Goal: Communication & Community: Participate in discussion

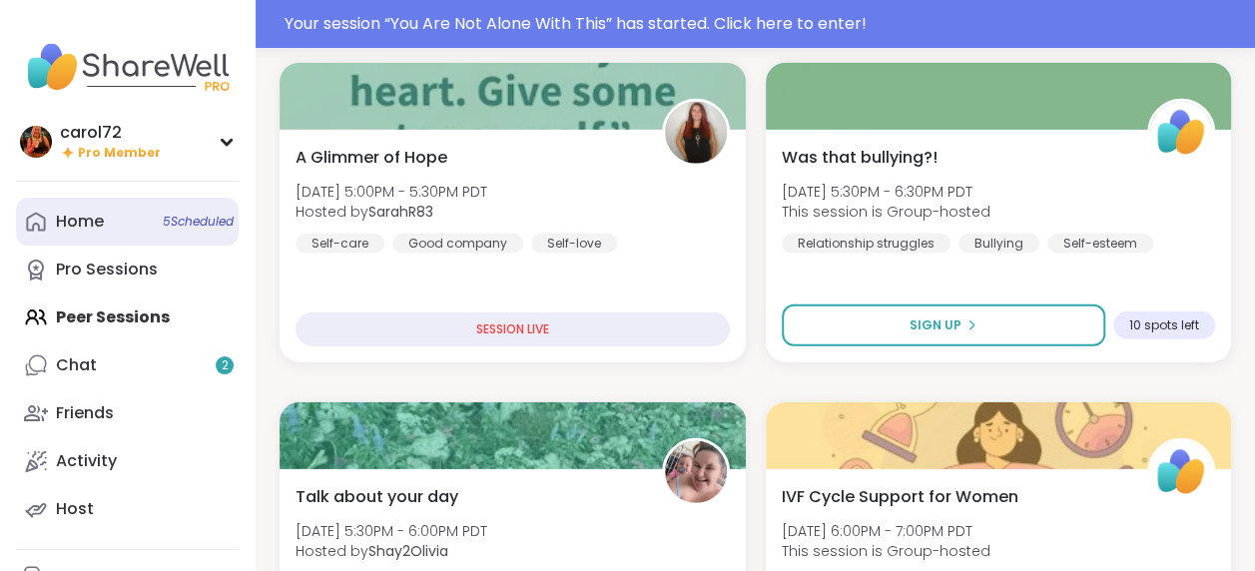
click at [138, 209] on link "Home 5 Scheduled" at bounding box center [127, 222] width 223 height 48
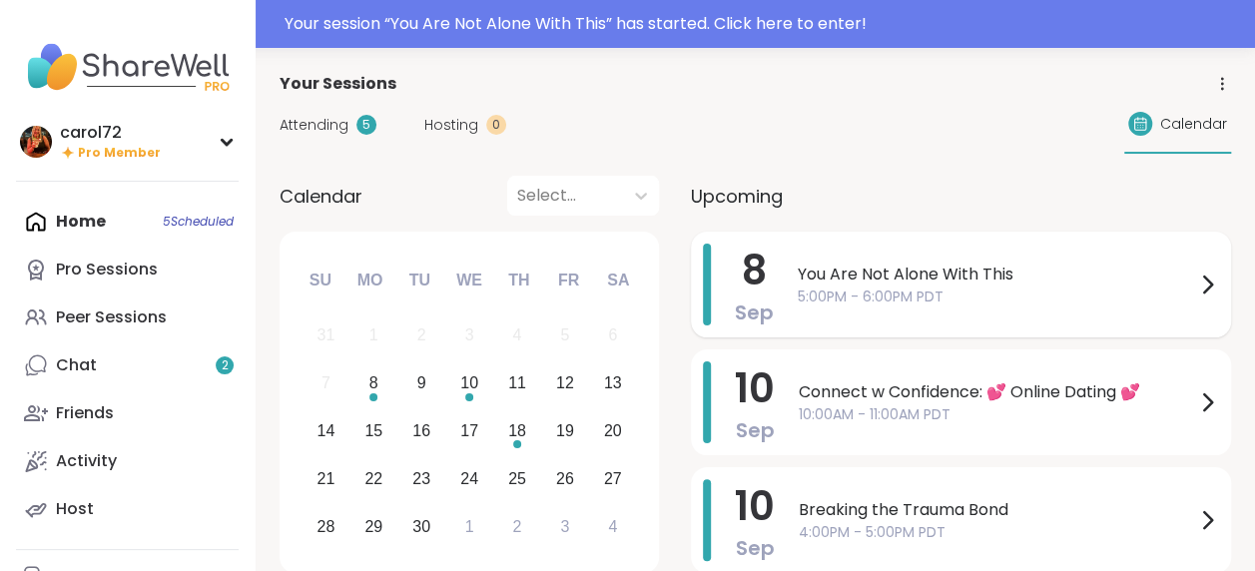
click at [965, 281] on span "You Are Not Alone With This" at bounding box center [995, 274] width 397 height 24
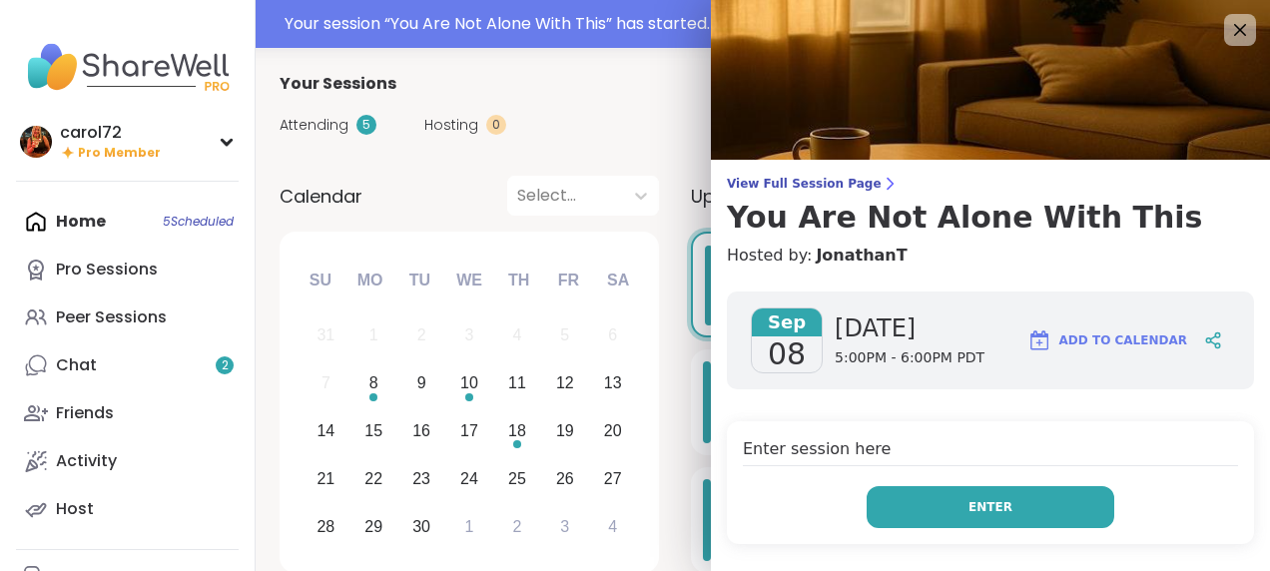
click at [1023, 500] on button "Enter" at bounding box center [990, 507] width 248 height 42
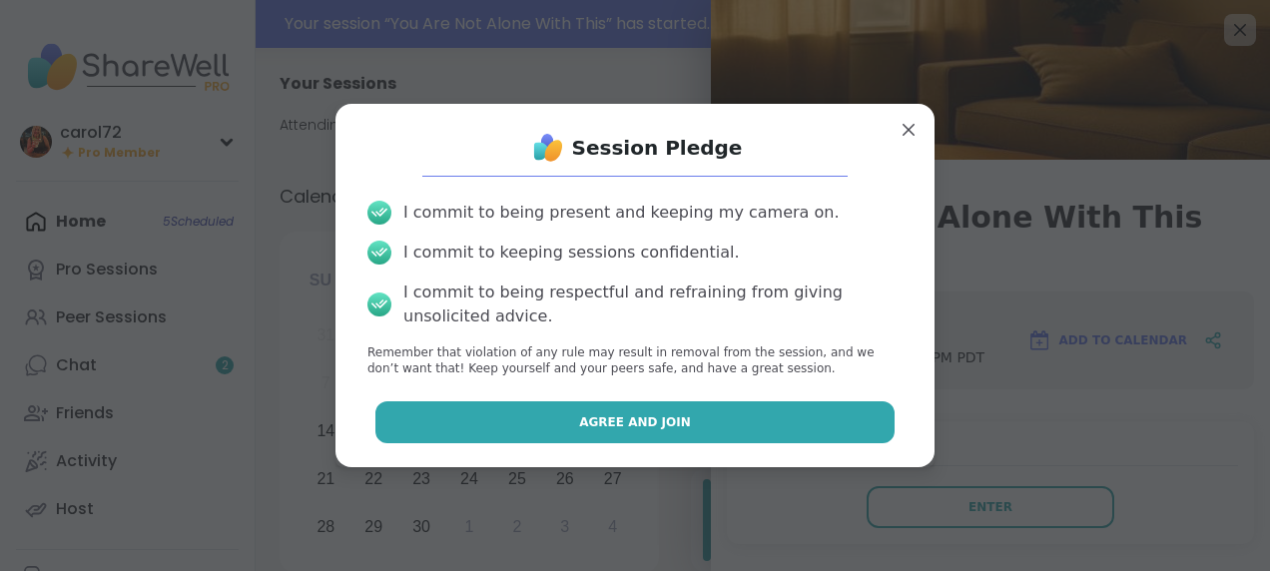
click at [719, 439] on button "Agree and Join" at bounding box center [635, 422] width 520 height 42
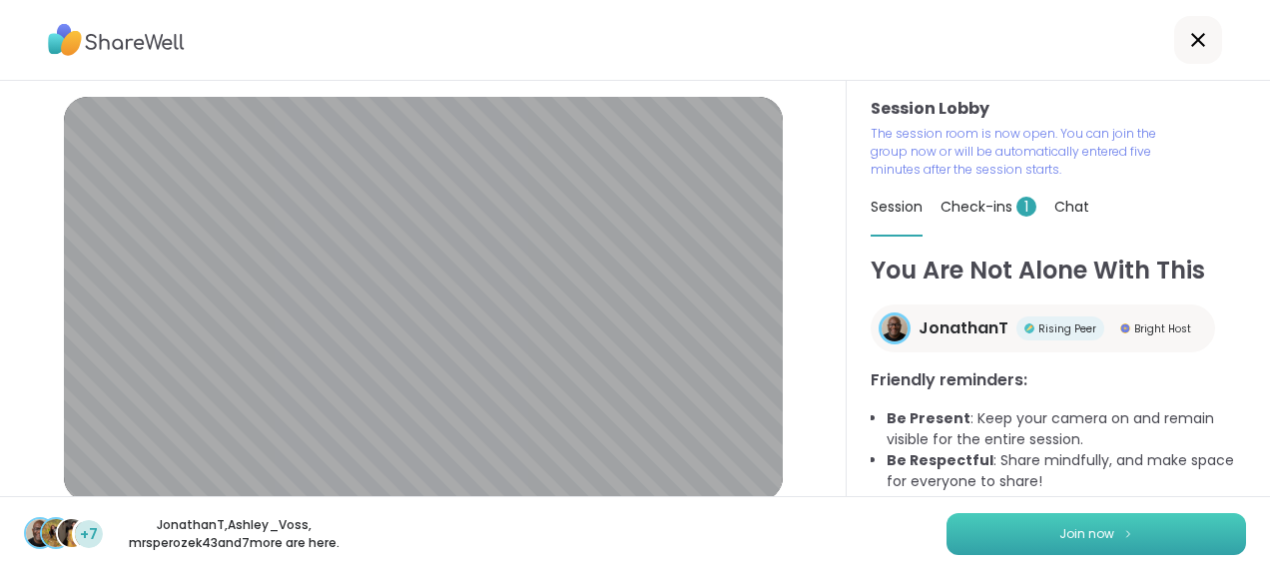
click at [1015, 538] on button "Join now" at bounding box center [1095, 534] width 299 height 42
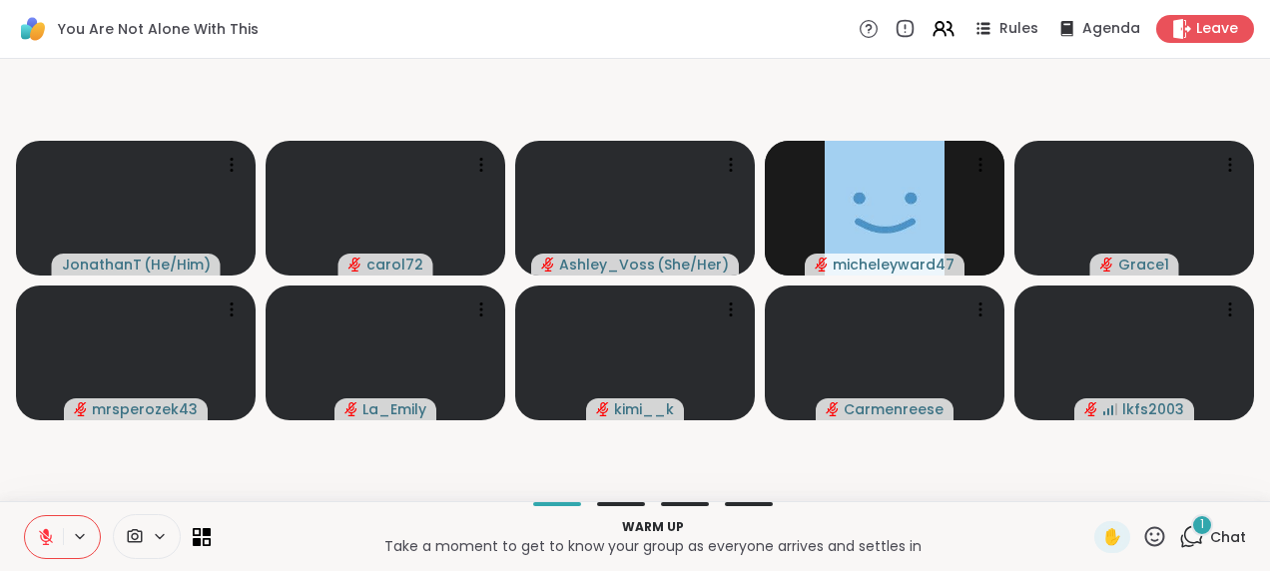
click at [1179, 536] on icon at bounding box center [1191, 536] width 25 height 25
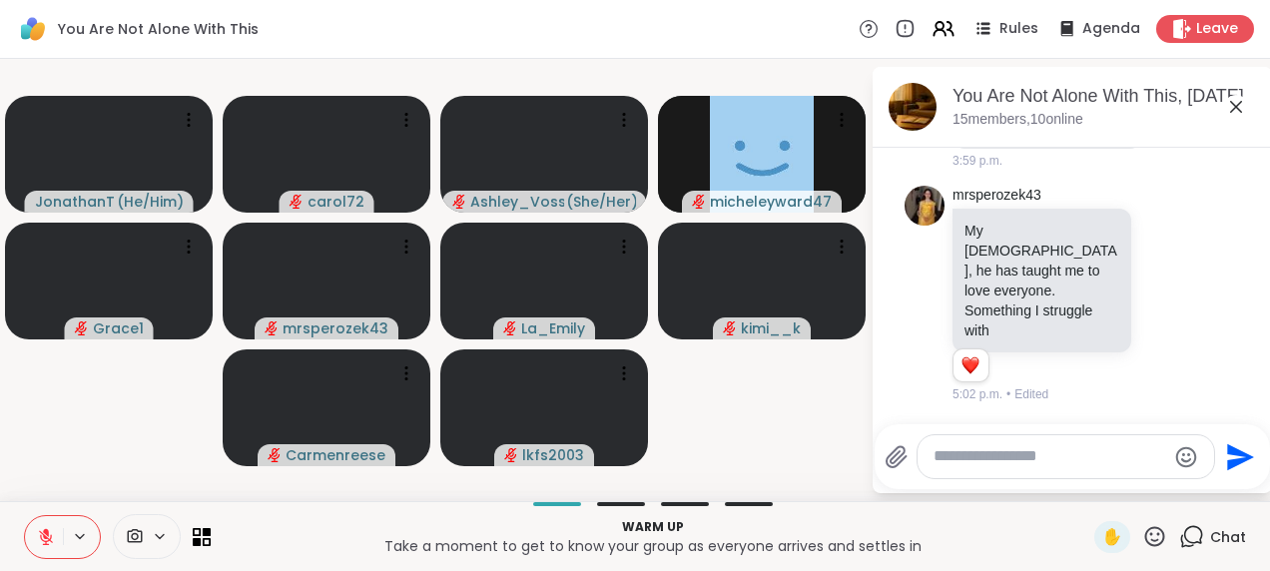
scroll to position [2278, 0]
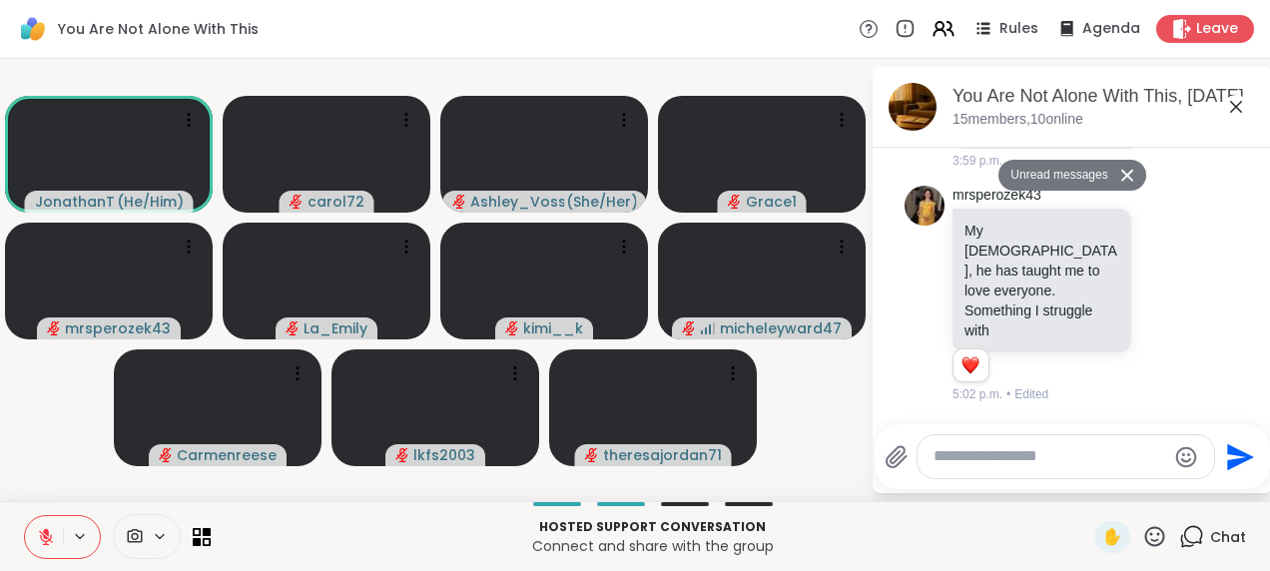
click at [1243, 95] on icon at bounding box center [1236, 107] width 24 height 24
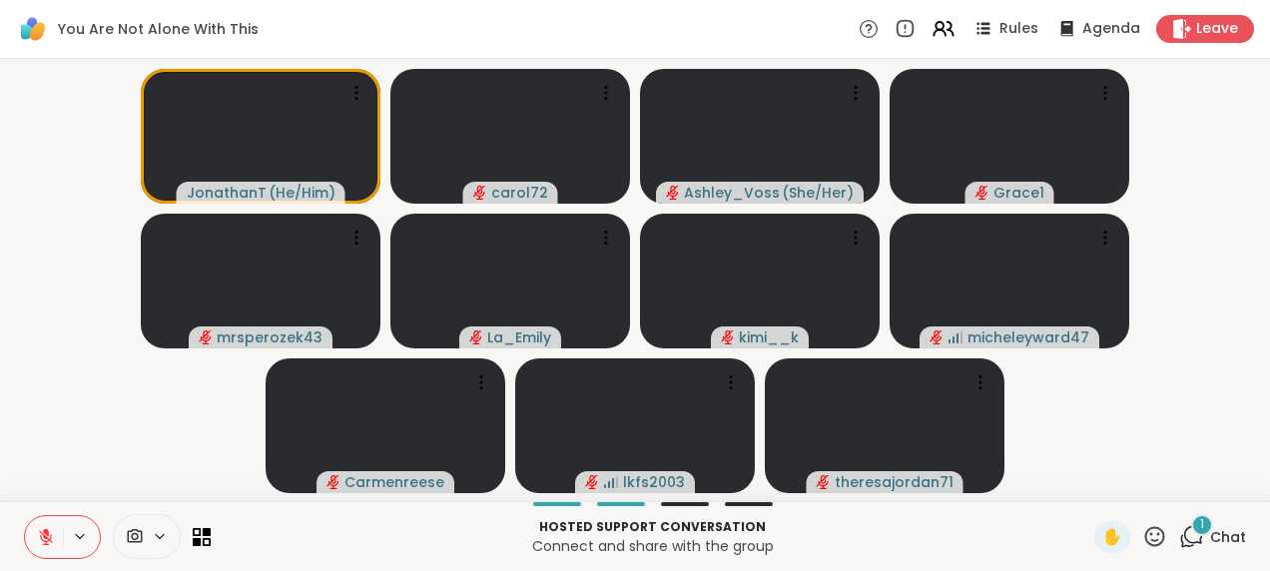
click at [1191, 533] on div "1" at bounding box center [1202, 525] width 22 height 22
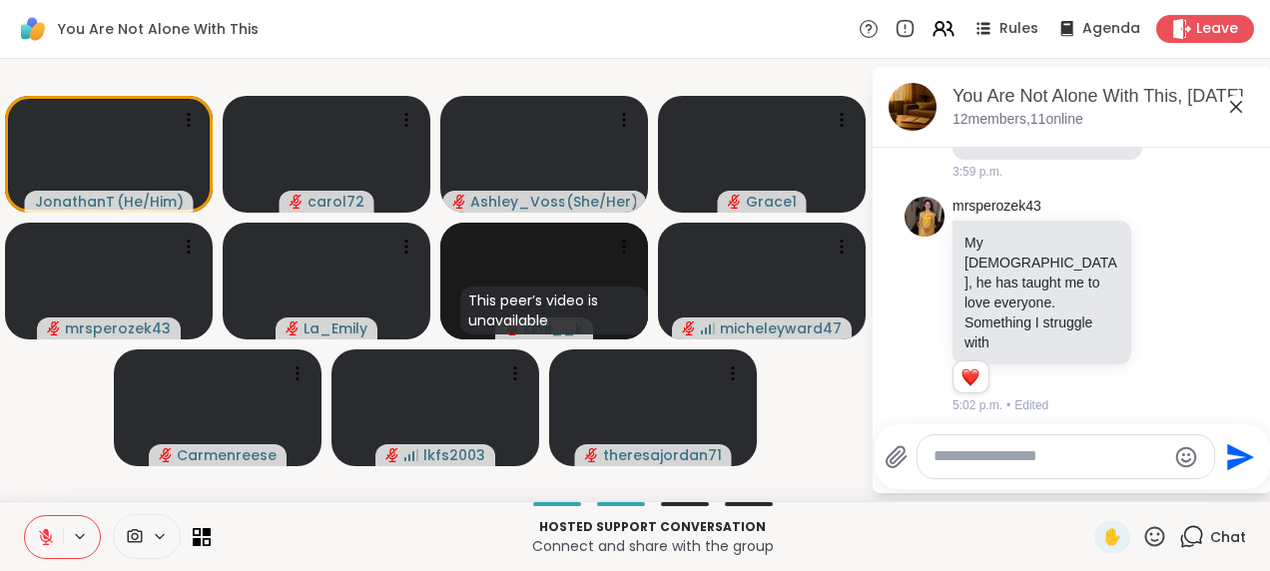
scroll to position [2523, 0]
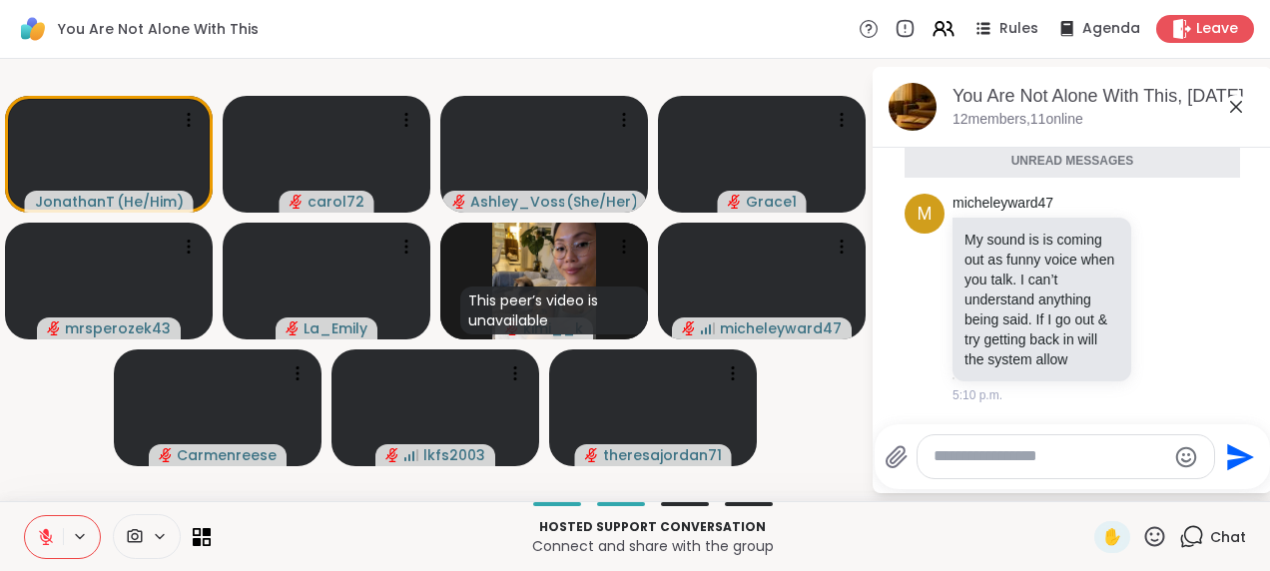
click at [1236, 110] on icon at bounding box center [1236, 107] width 24 height 24
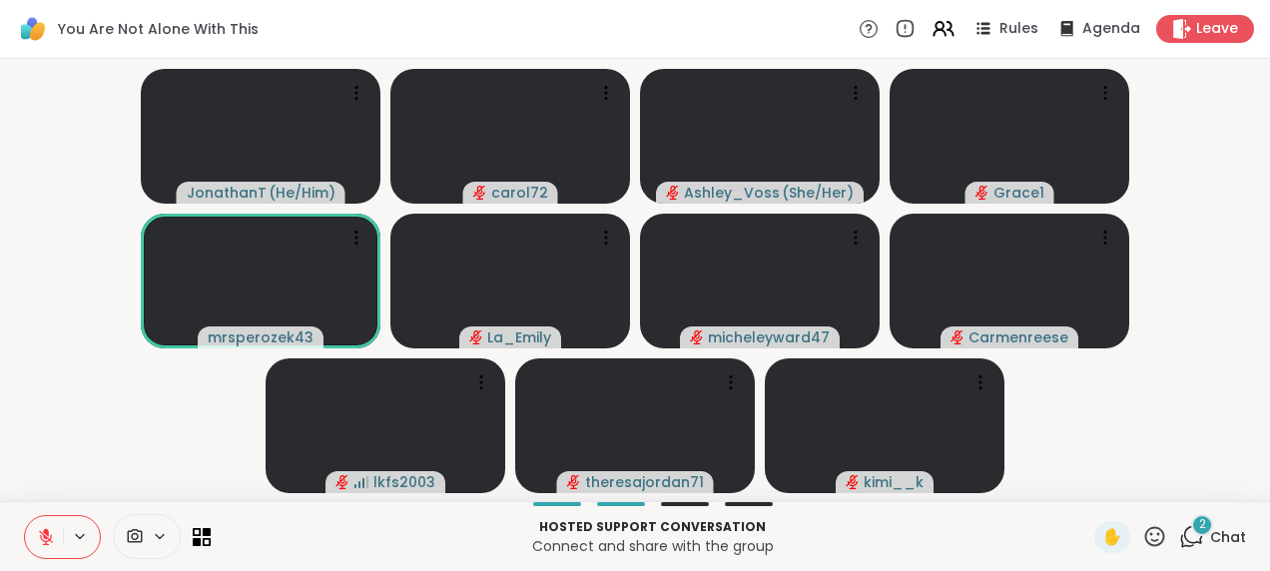
click at [1191, 533] on div "2" at bounding box center [1202, 525] width 22 height 22
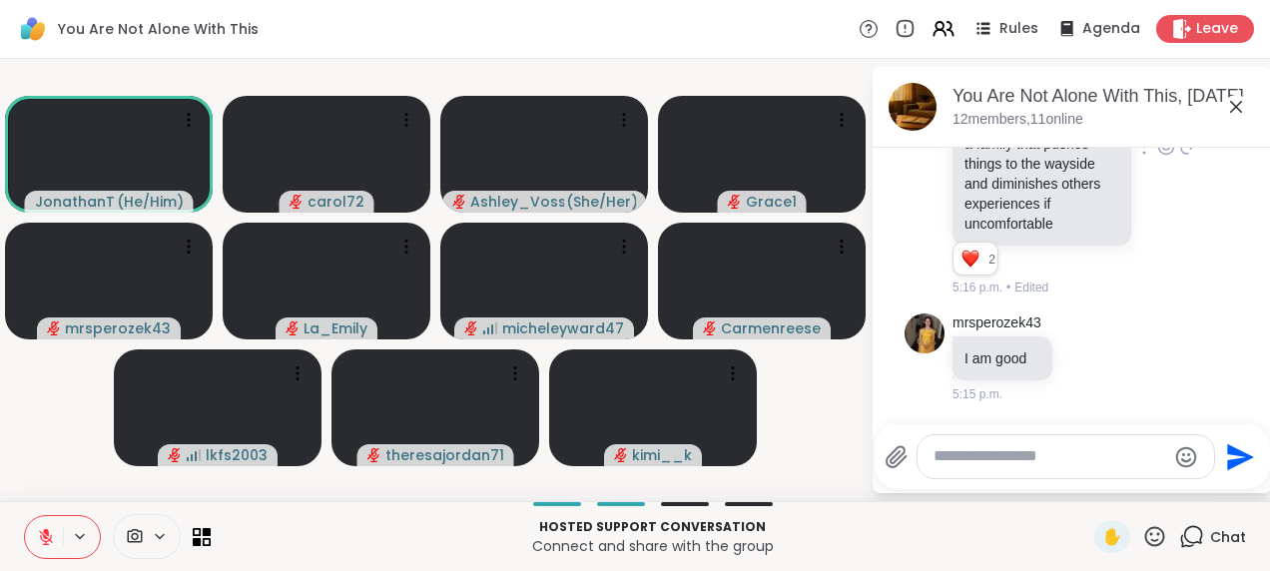
scroll to position [3020, 0]
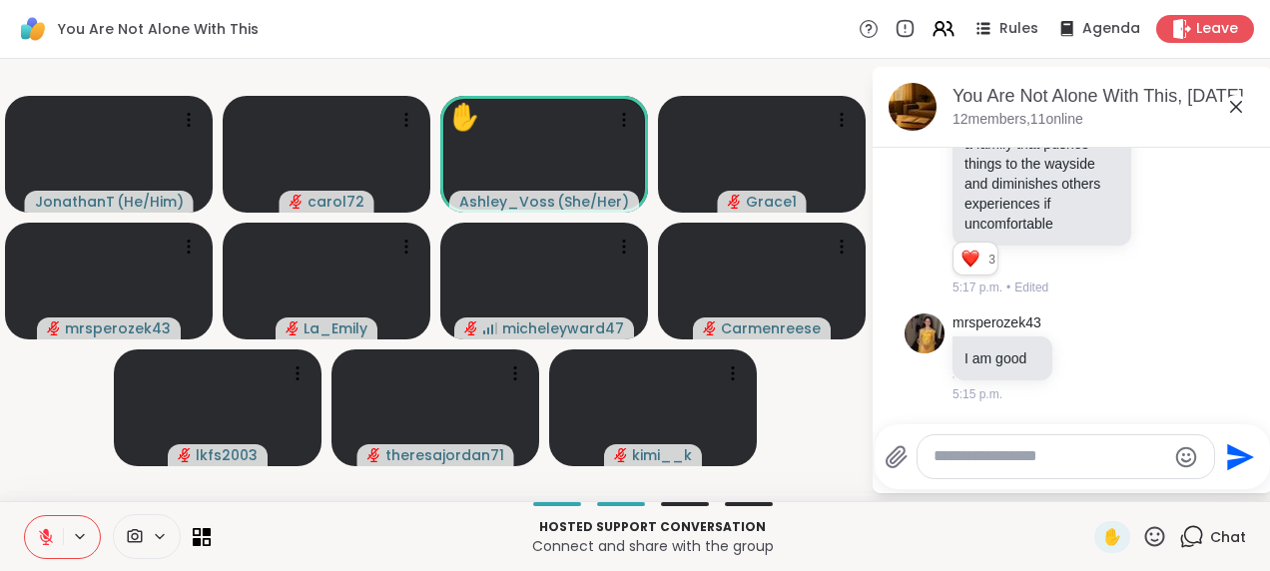
click at [992, 461] on textarea "Type your message" at bounding box center [1049, 456] width 233 height 21
type textarea "*"
type textarea "**********"
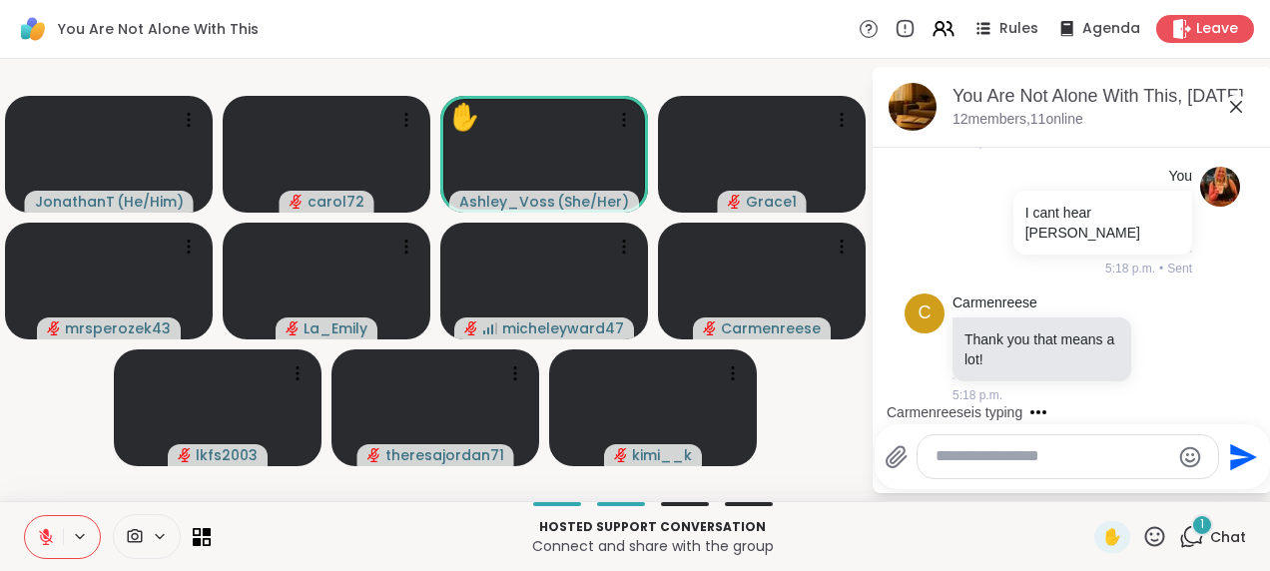
scroll to position [3252, 0]
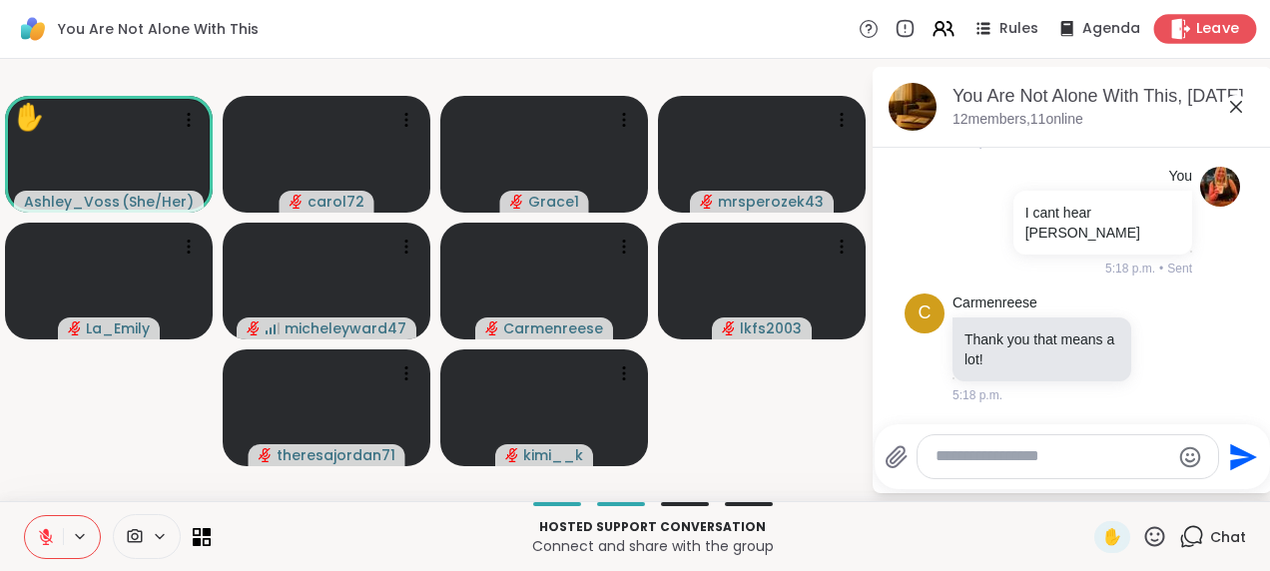
click at [1192, 16] on div "Leave" at bounding box center [1205, 28] width 103 height 29
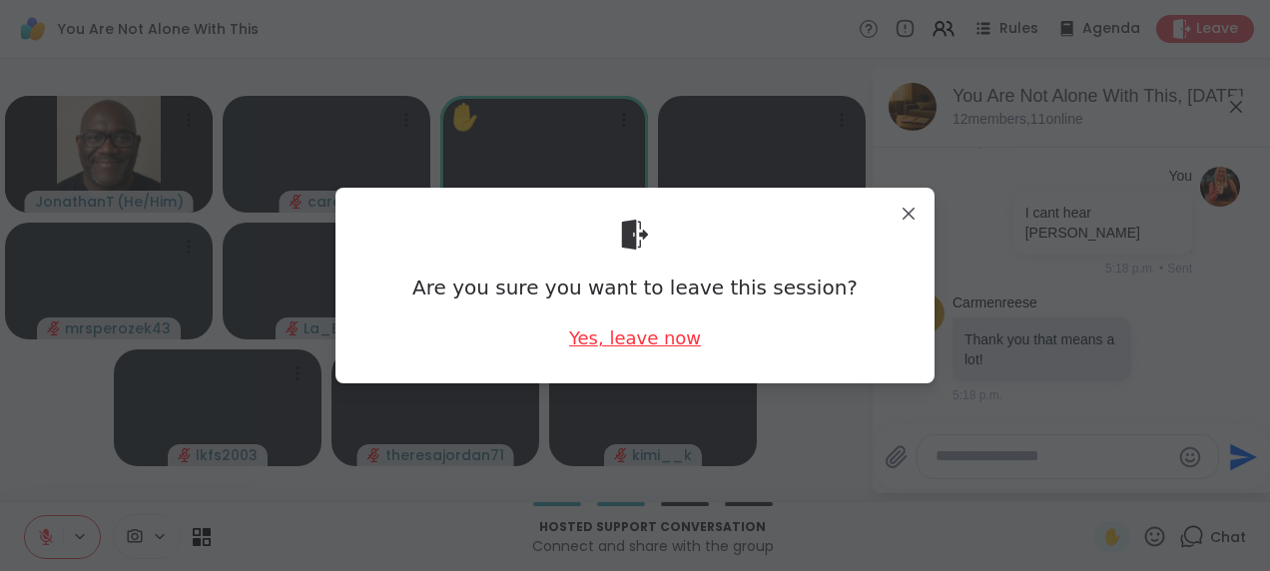
click at [658, 337] on div "Yes, leave now" at bounding box center [635, 337] width 132 height 25
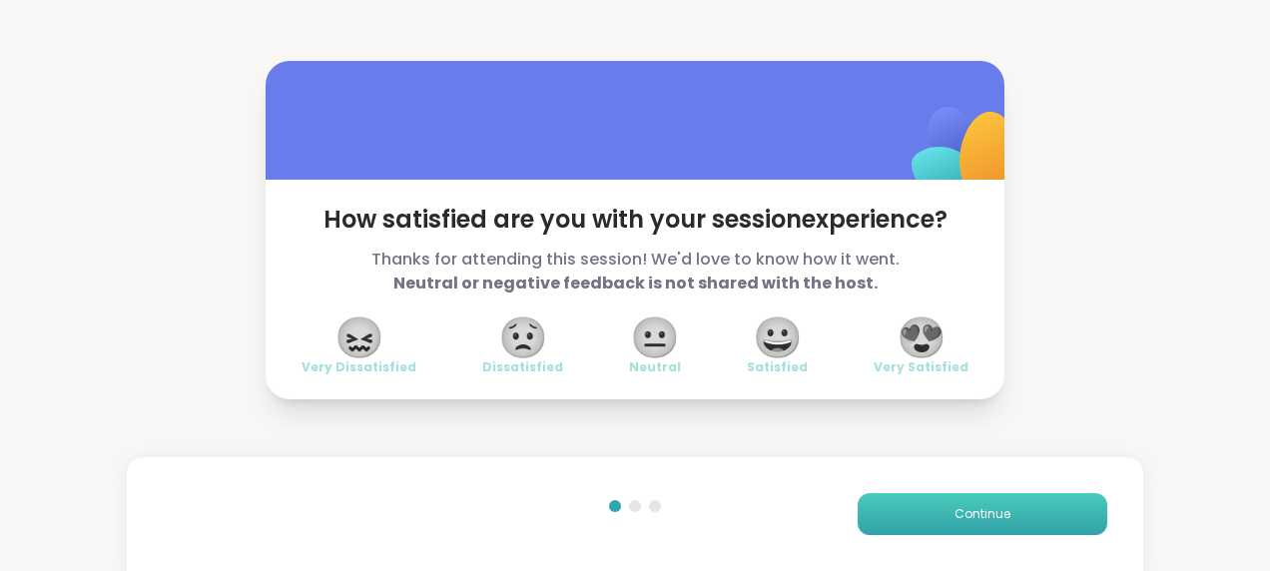
click at [970, 515] on span "Continue" at bounding box center [982, 514] width 56 height 18
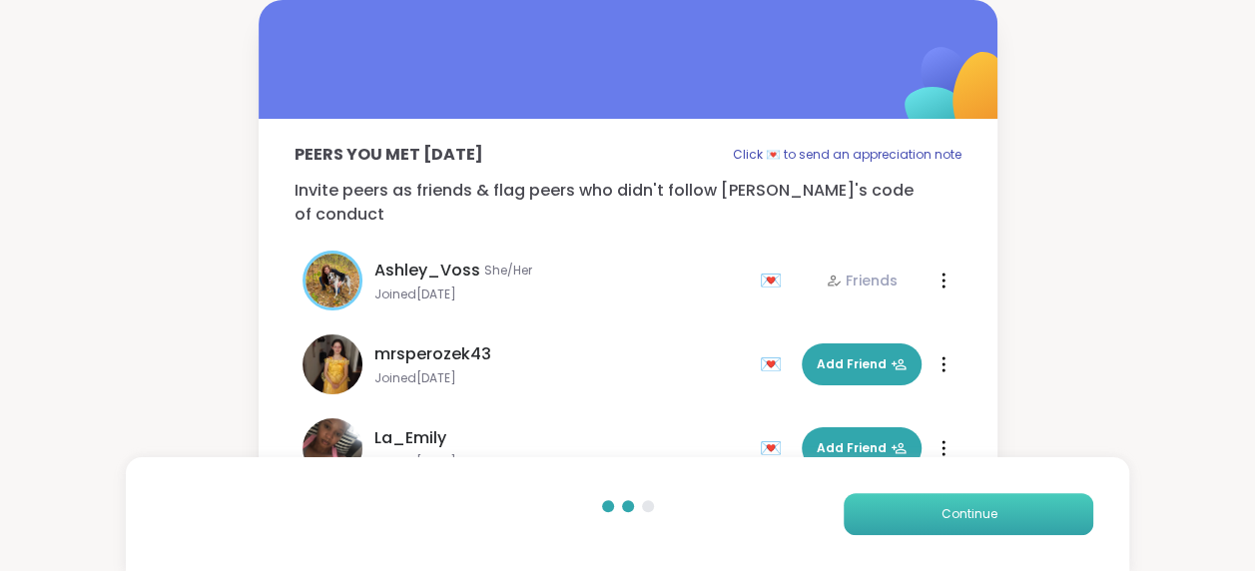
click at [970, 515] on span "Continue" at bounding box center [968, 514] width 56 height 18
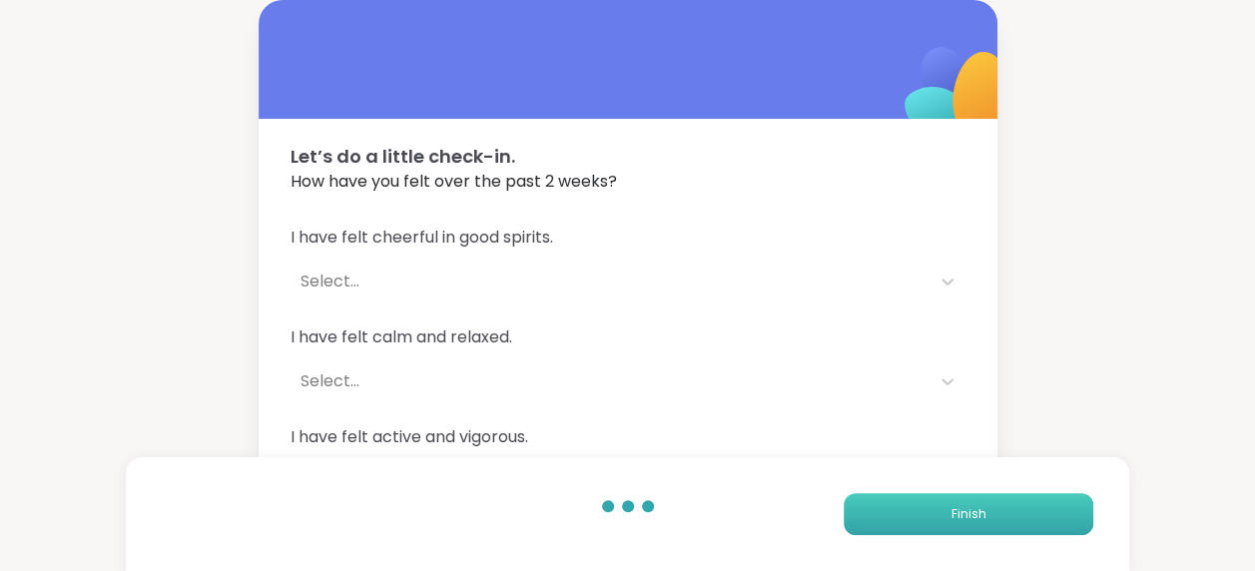
click at [970, 515] on span "Finish" at bounding box center [968, 514] width 35 height 18
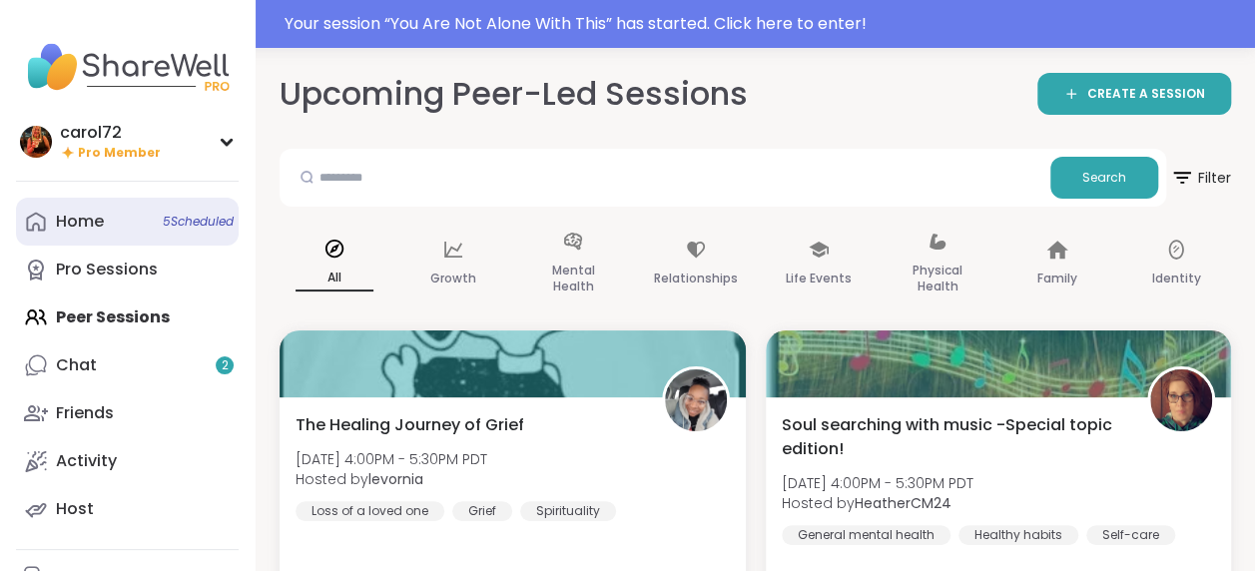
click at [80, 226] on div "Home 5 Scheduled" at bounding box center [80, 222] width 48 height 22
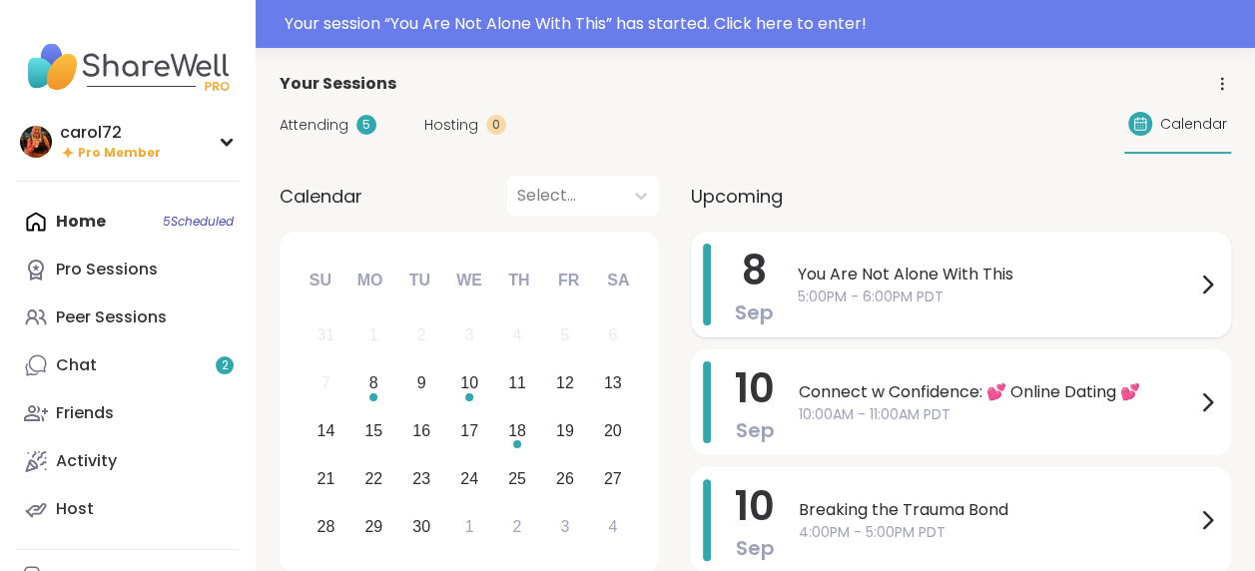
click at [908, 284] on span "You Are Not Alone With This" at bounding box center [995, 274] width 397 height 24
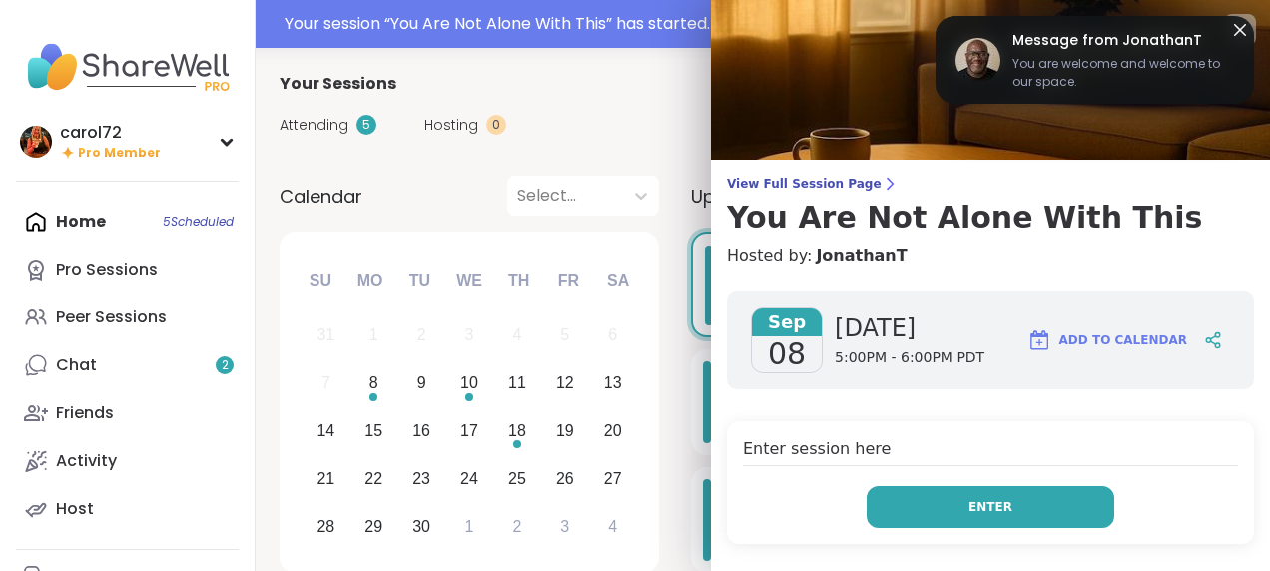
click at [1007, 503] on button "Enter" at bounding box center [990, 507] width 248 height 42
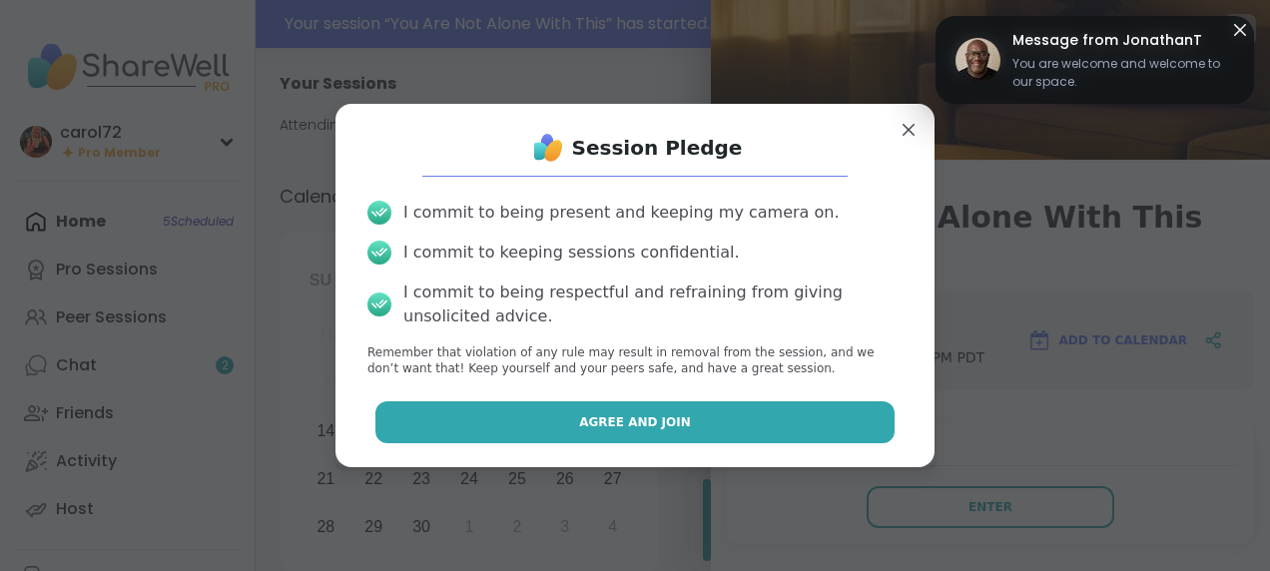
click at [697, 419] on button "Agree and Join" at bounding box center [635, 422] width 520 height 42
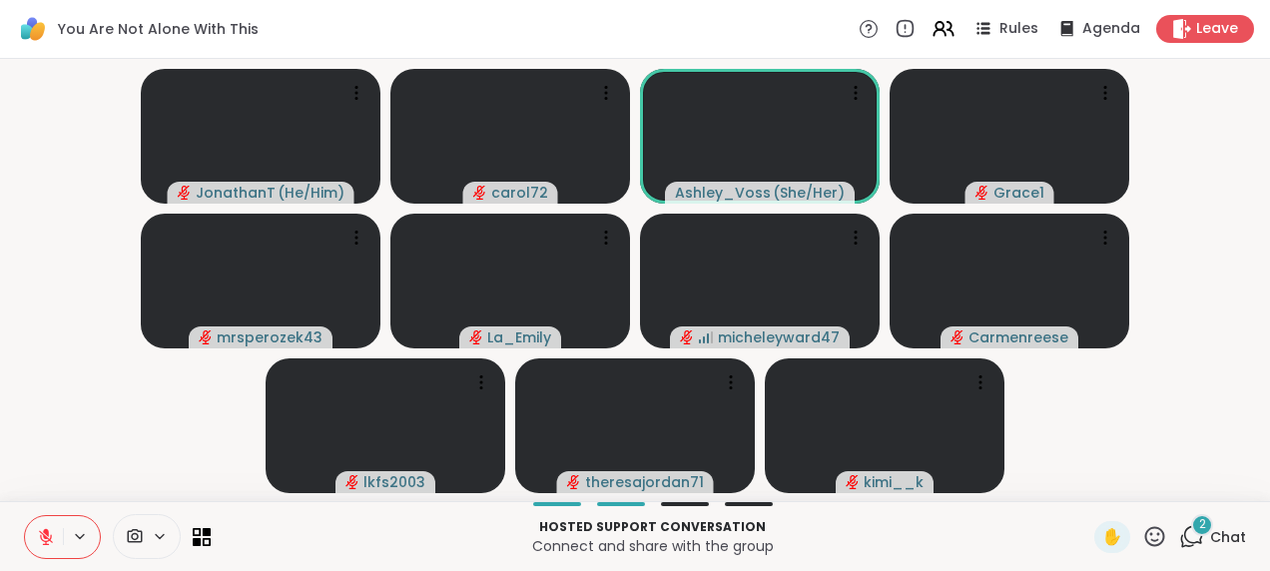
click at [1179, 531] on icon at bounding box center [1191, 536] width 25 height 25
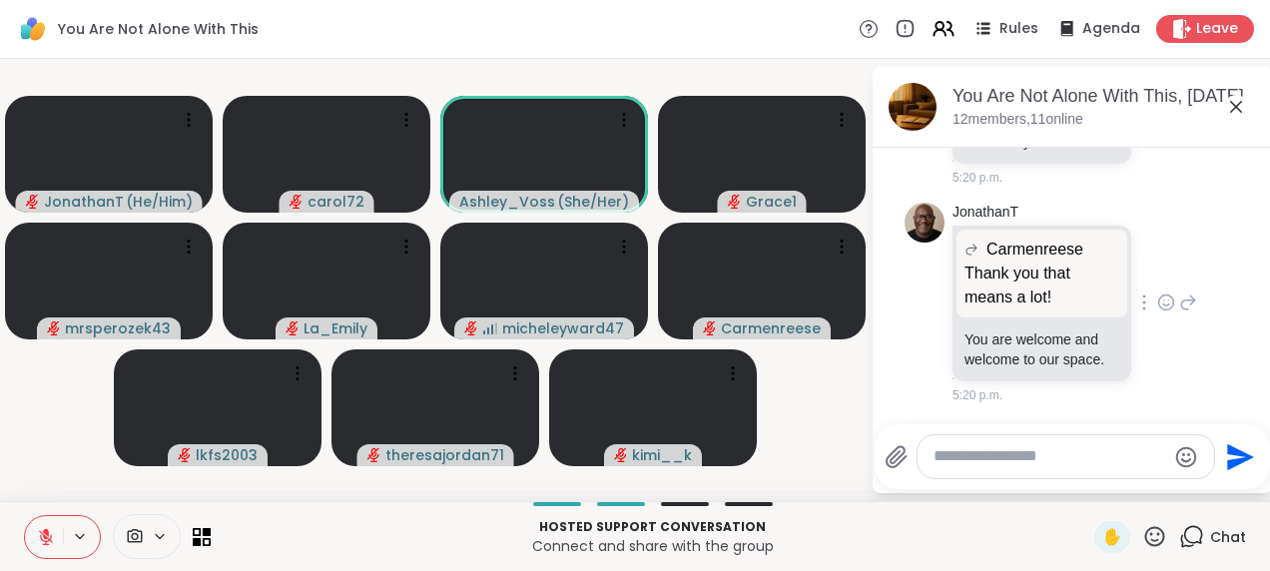
scroll to position [3731, 0]
click at [987, 459] on textarea "Type your message" at bounding box center [1049, 456] width 233 height 21
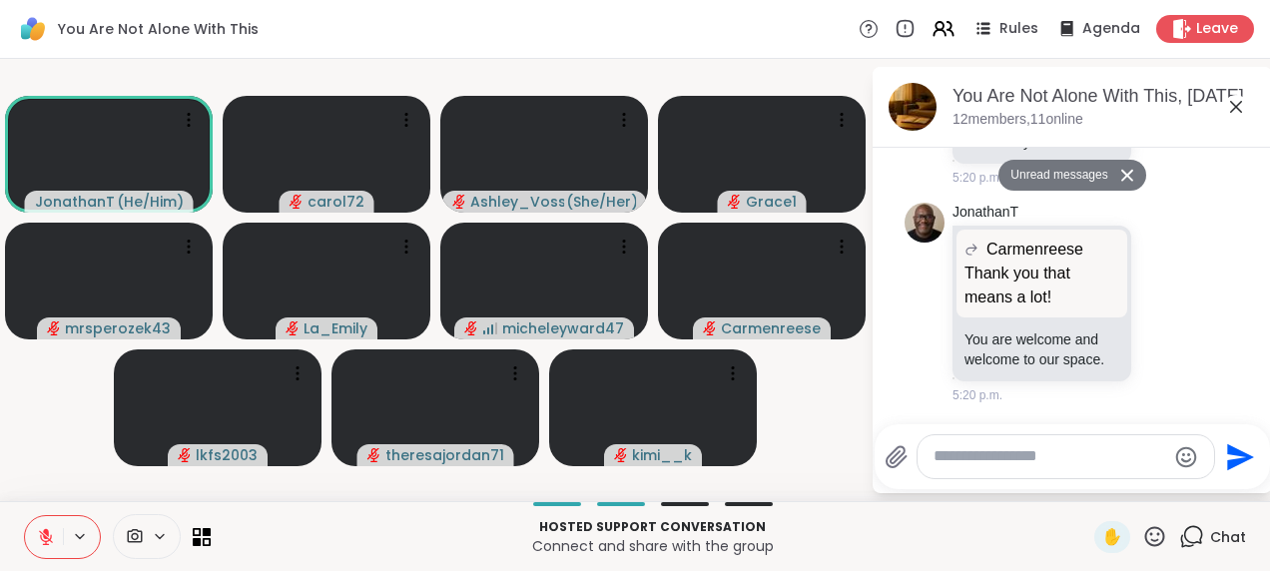
click at [1120, 170] on icon at bounding box center [1127, 175] width 14 height 13
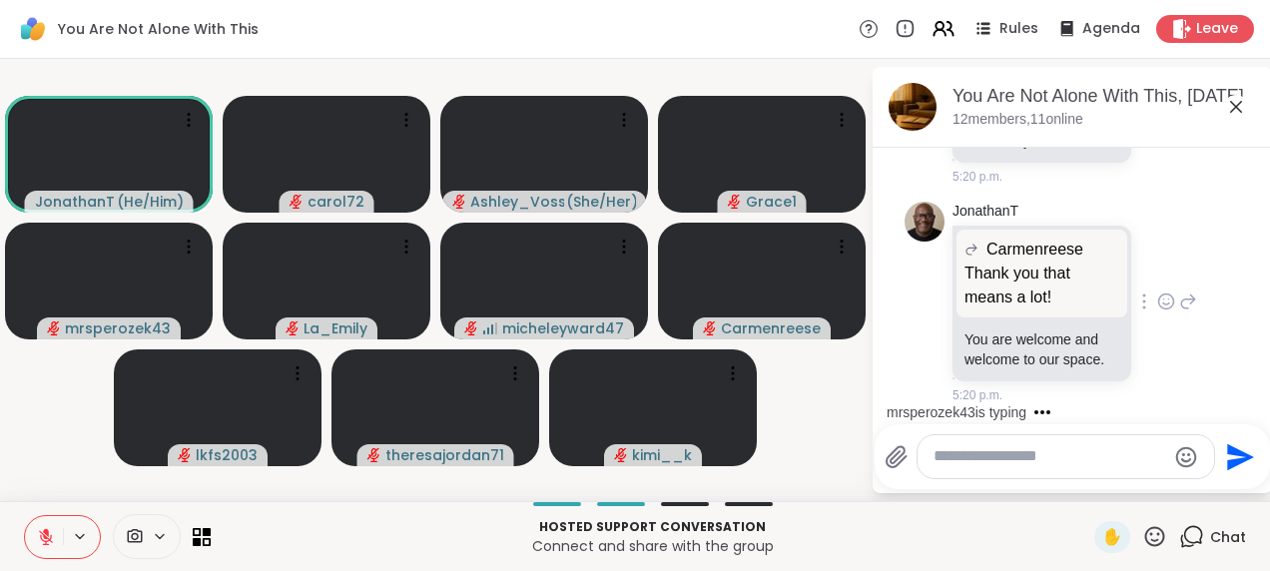
scroll to position [3789, 0]
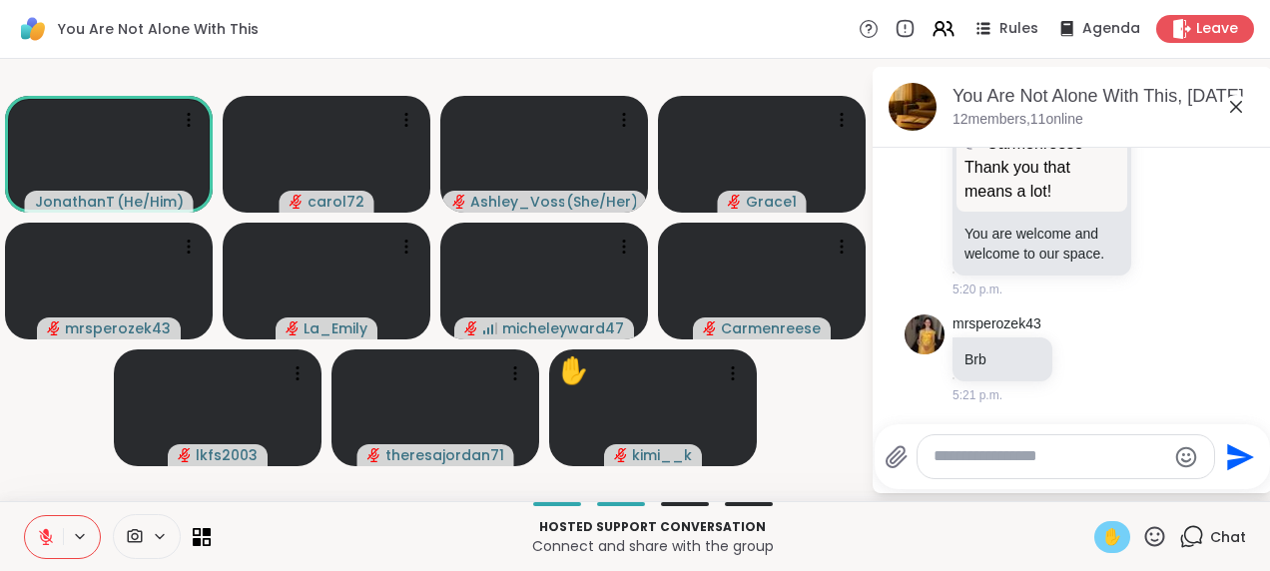
click at [1102, 534] on span "✋" at bounding box center [1112, 537] width 20 height 24
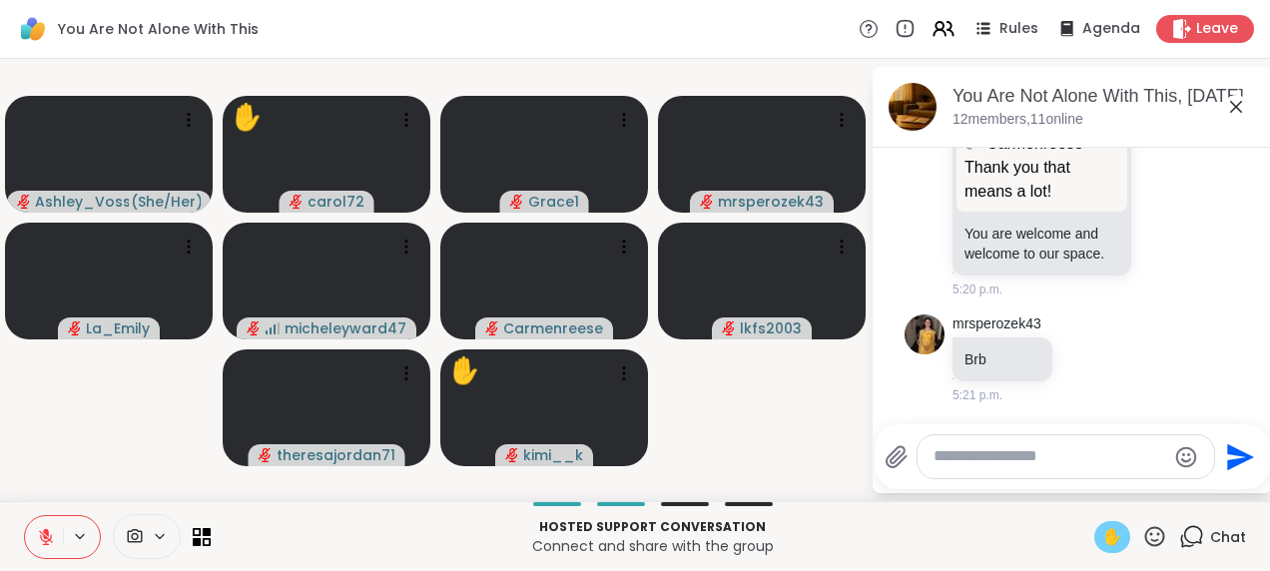
click at [44, 545] on icon at bounding box center [46, 537] width 18 height 18
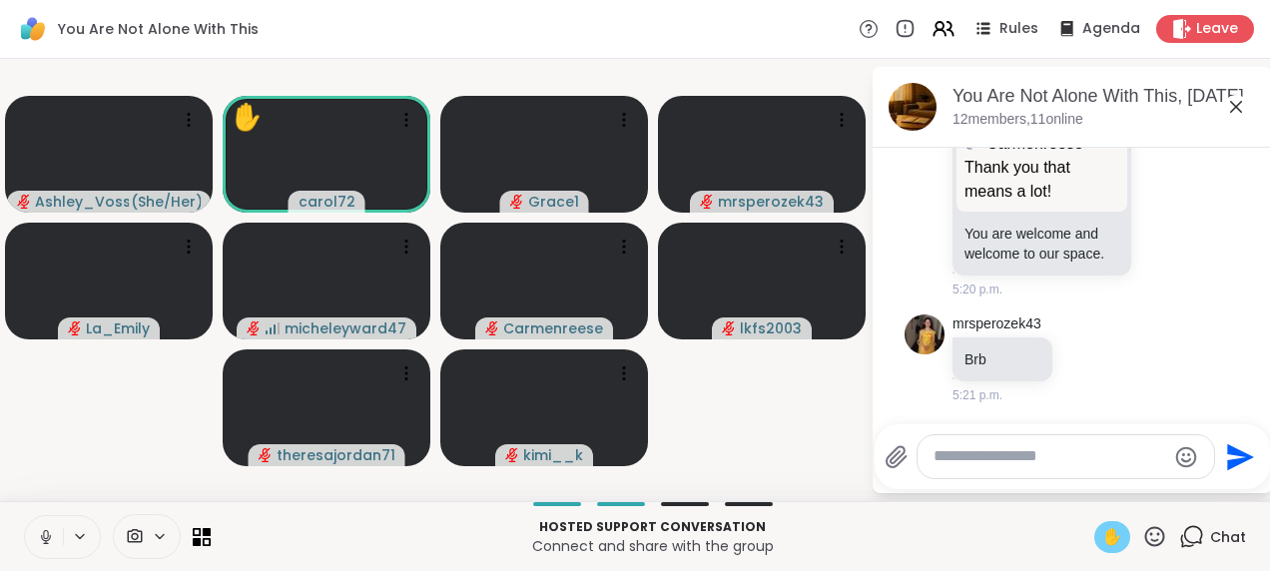
click at [1102, 528] on span "✋" at bounding box center [1112, 537] width 20 height 24
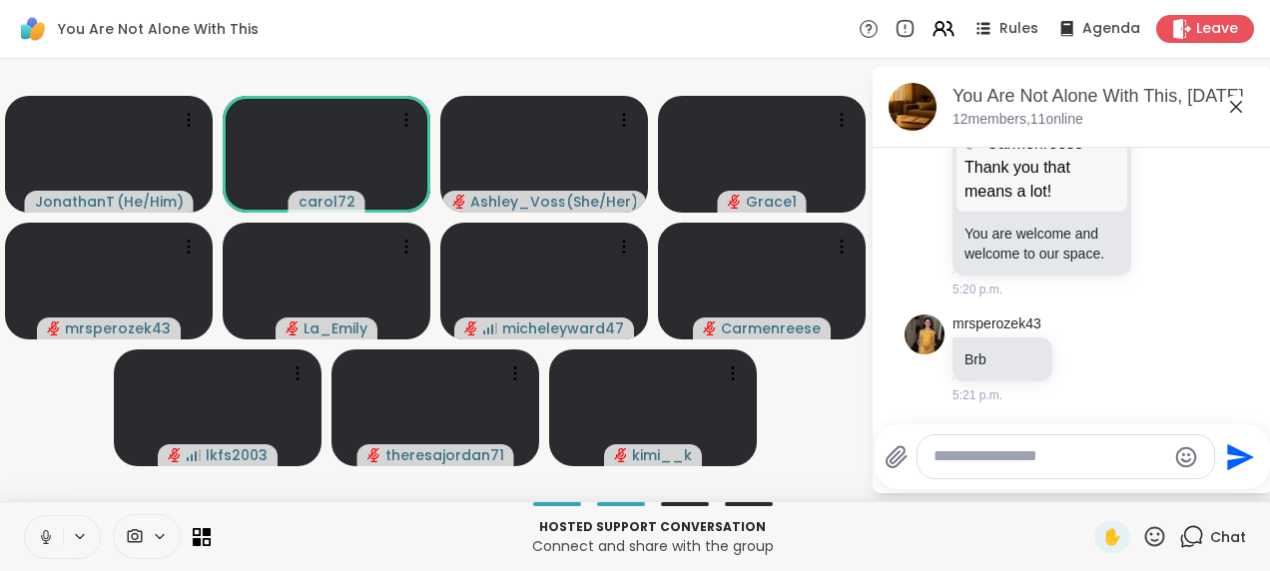
scroll to position [3894, 0]
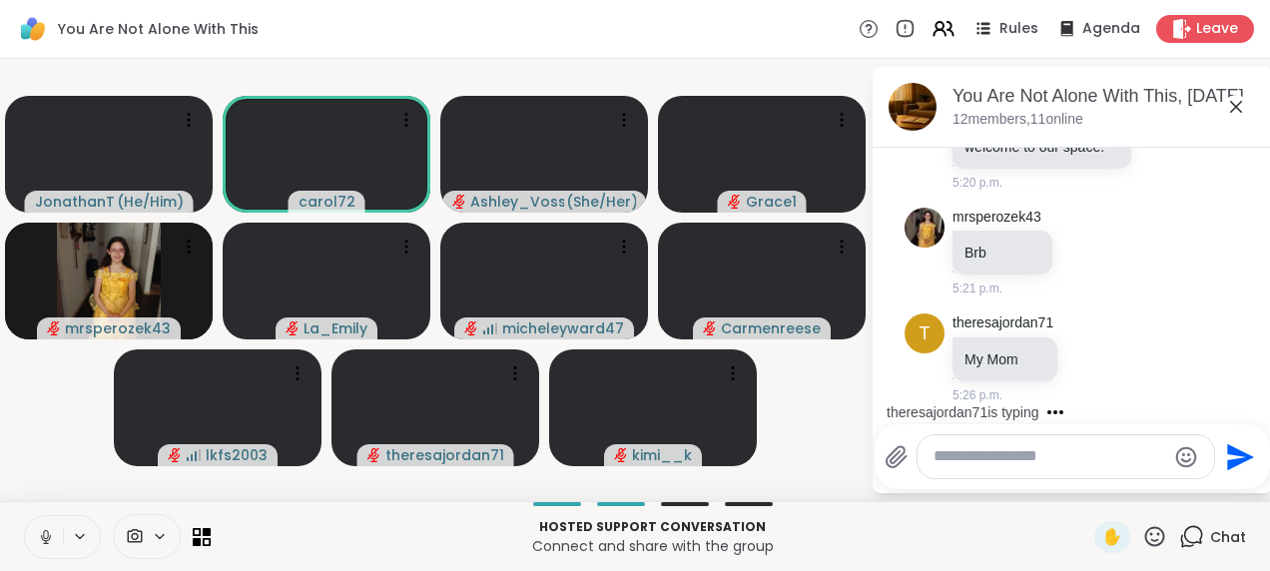
click at [1236, 112] on icon at bounding box center [1236, 107] width 24 height 24
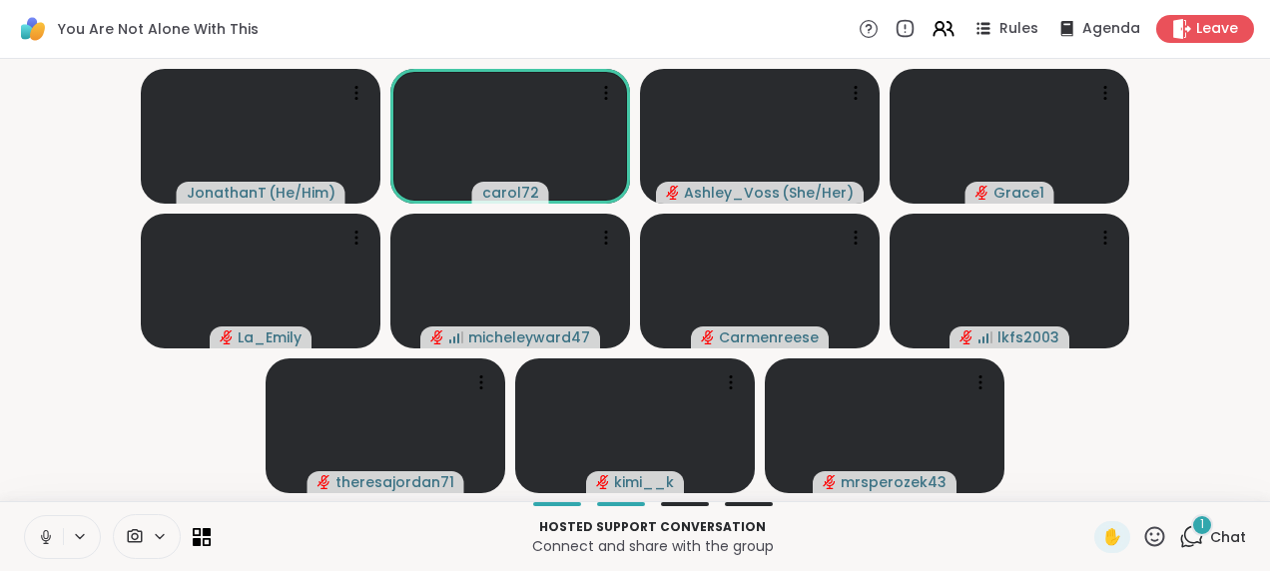
click at [44, 534] on icon at bounding box center [45, 534] width 5 height 9
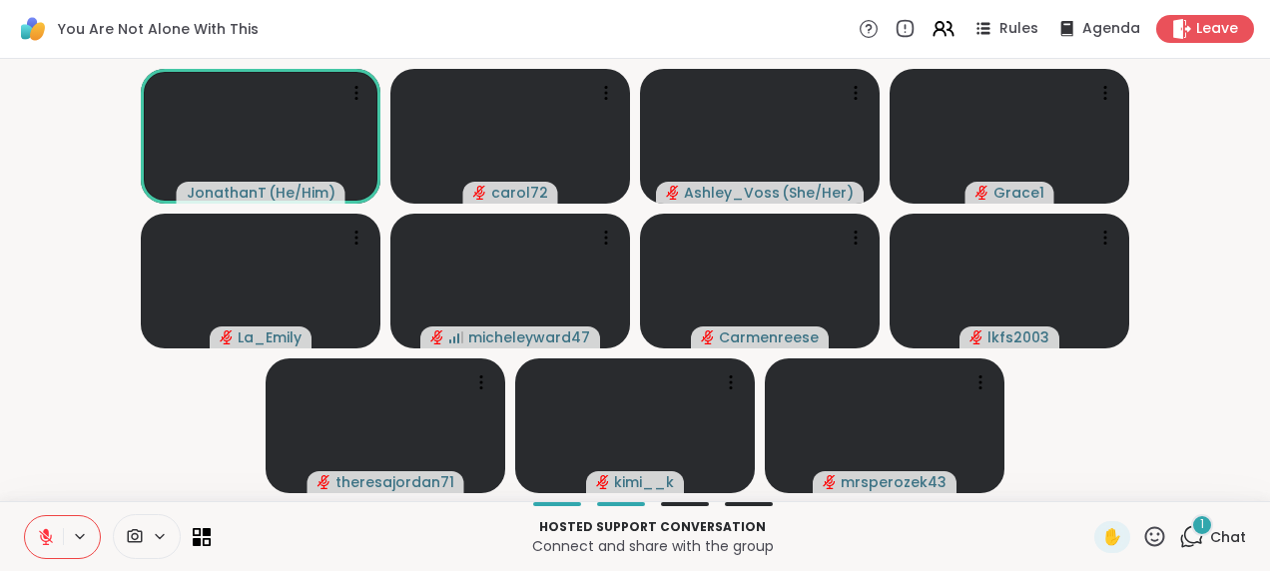
click at [57, 533] on button at bounding box center [44, 537] width 38 height 42
click at [42, 539] on icon at bounding box center [46, 537] width 10 height 6
click at [50, 531] on icon at bounding box center [46, 537] width 18 height 18
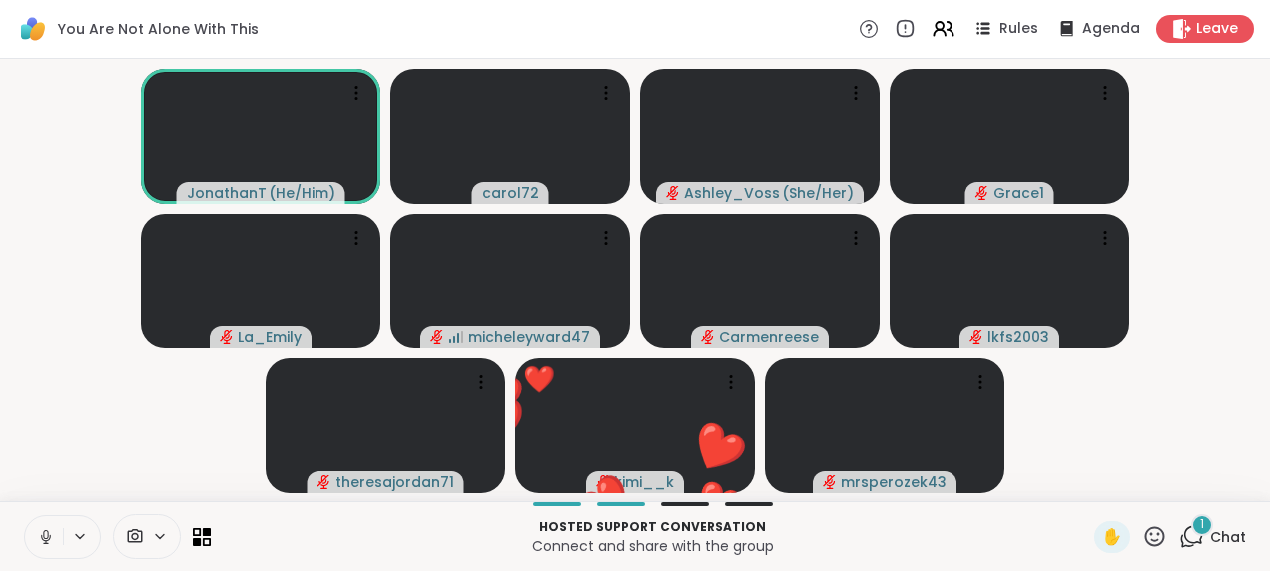
click at [44, 535] on icon at bounding box center [46, 537] width 18 height 18
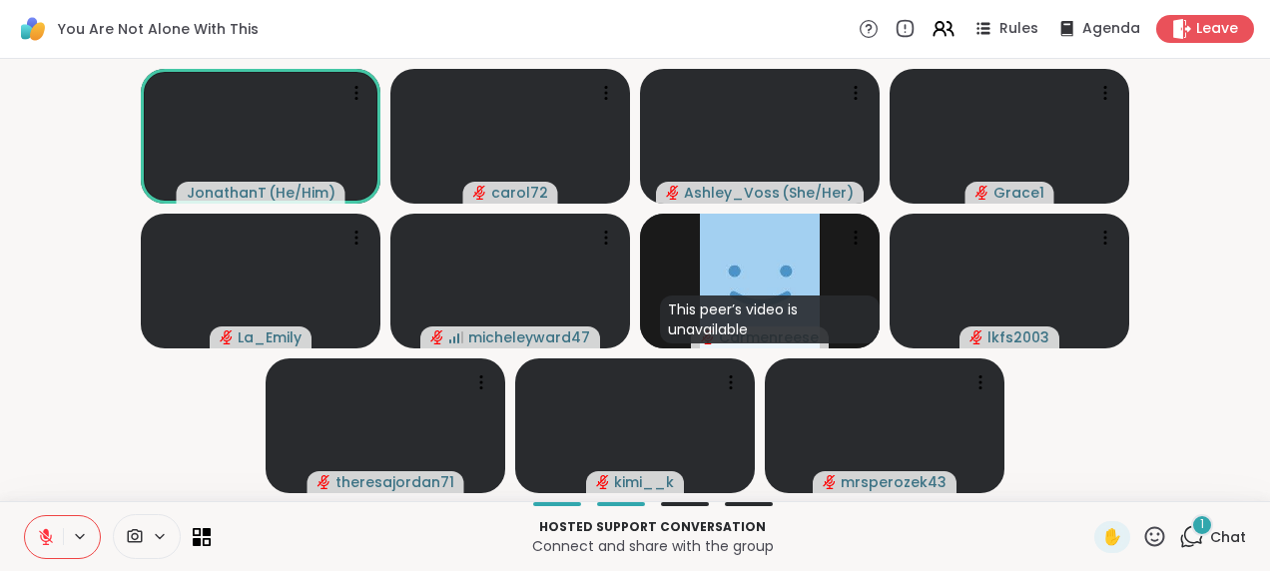
click at [43, 539] on icon at bounding box center [46, 537] width 18 height 18
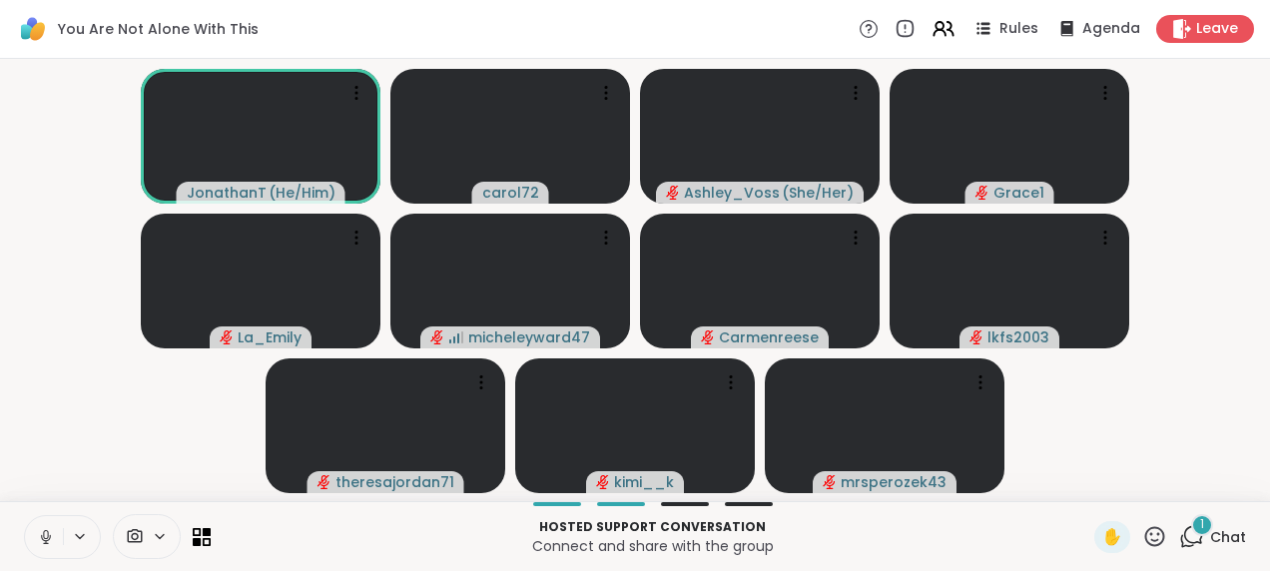
click at [50, 538] on icon at bounding box center [46, 537] width 18 height 18
click at [37, 546] on button at bounding box center [44, 537] width 38 height 42
click at [42, 527] on button at bounding box center [44, 537] width 38 height 42
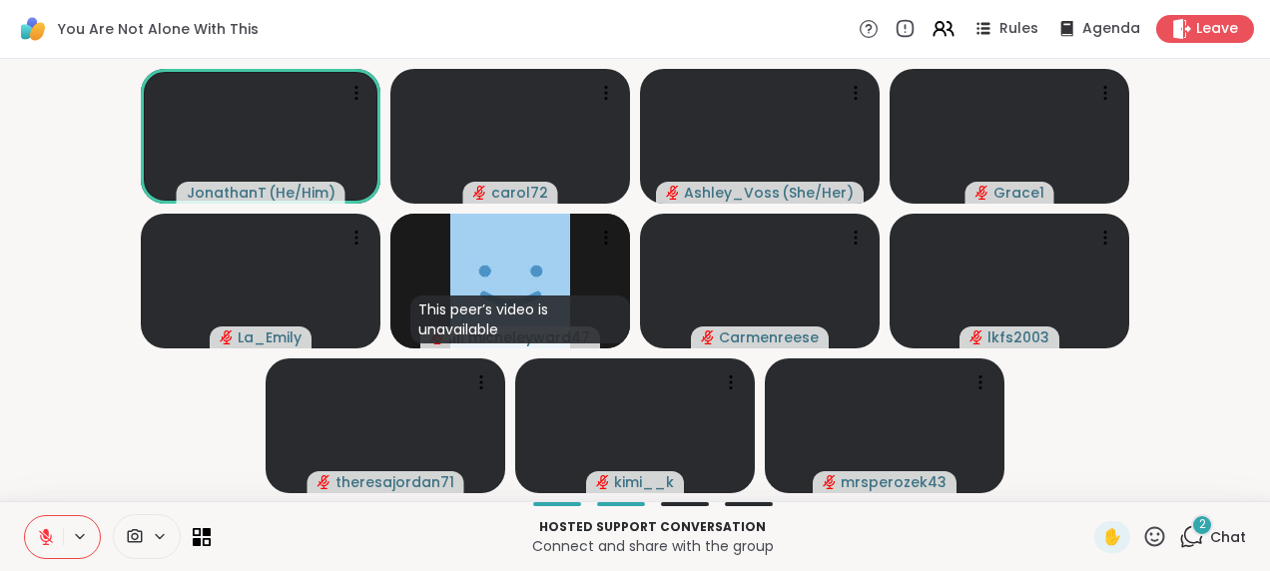
click at [38, 539] on icon at bounding box center [46, 537] width 18 height 18
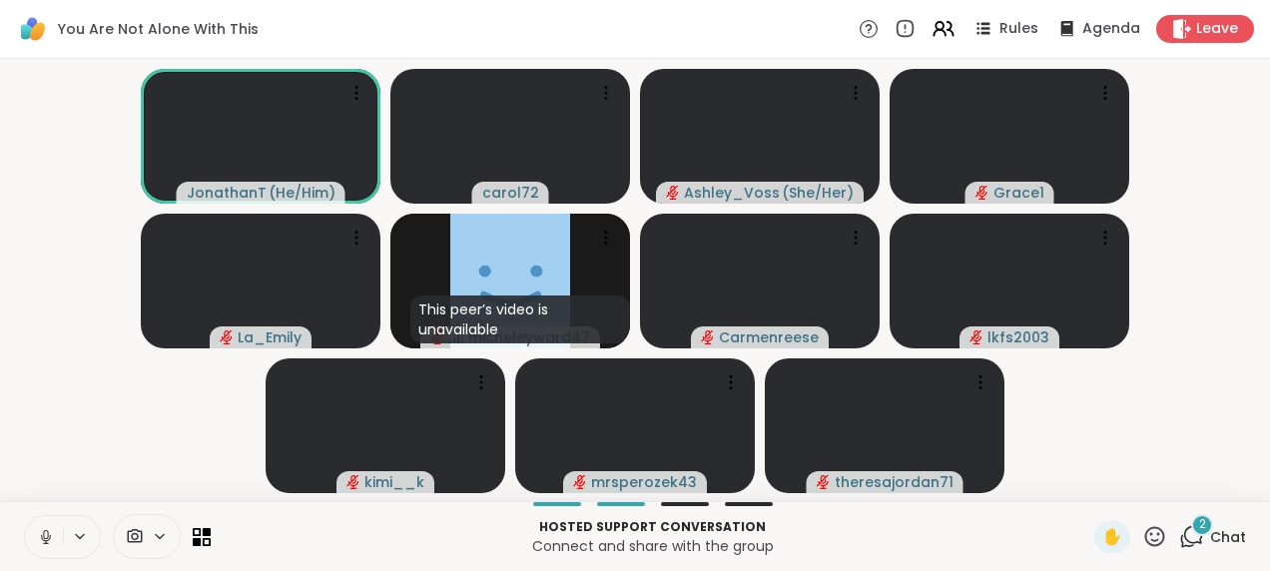
click at [42, 535] on icon at bounding box center [46, 537] width 18 height 18
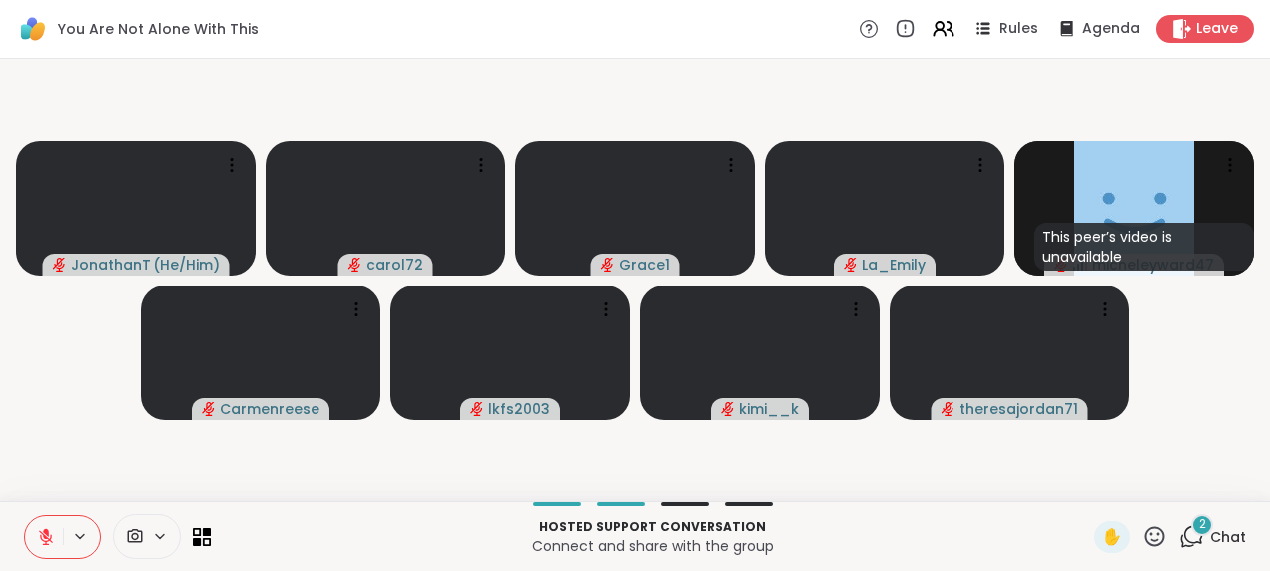
click at [83, 531] on icon at bounding box center [80, 536] width 16 height 17
click at [39, 547] on button at bounding box center [44, 537] width 38 height 42
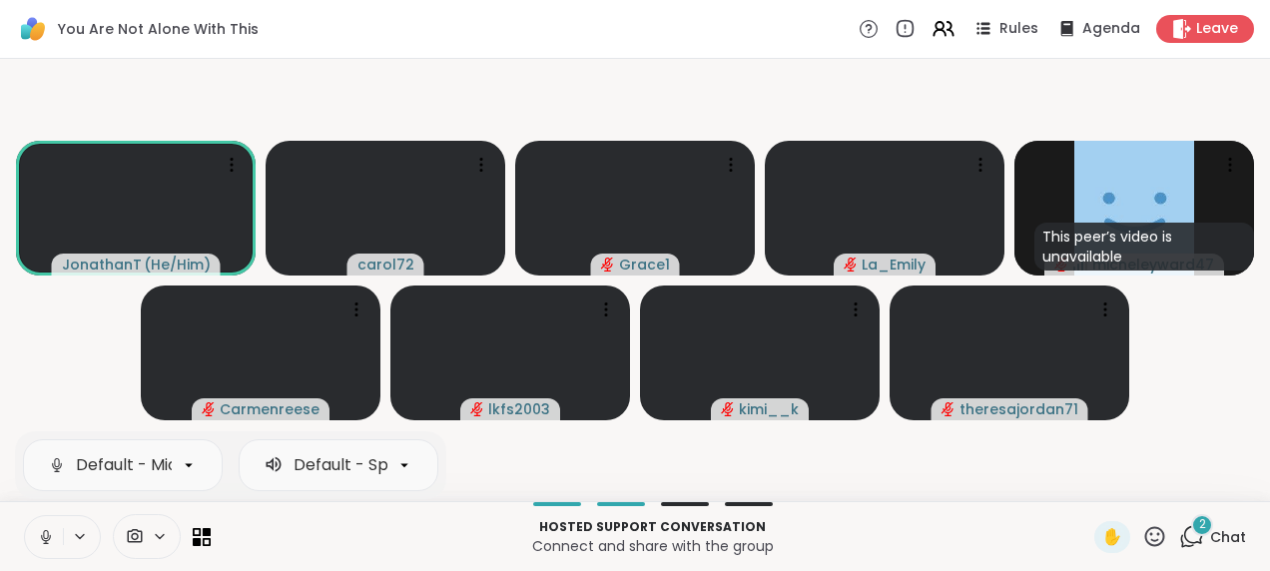
click at [88, 537] on button at bounding box center [81, 536] width 37 height 17
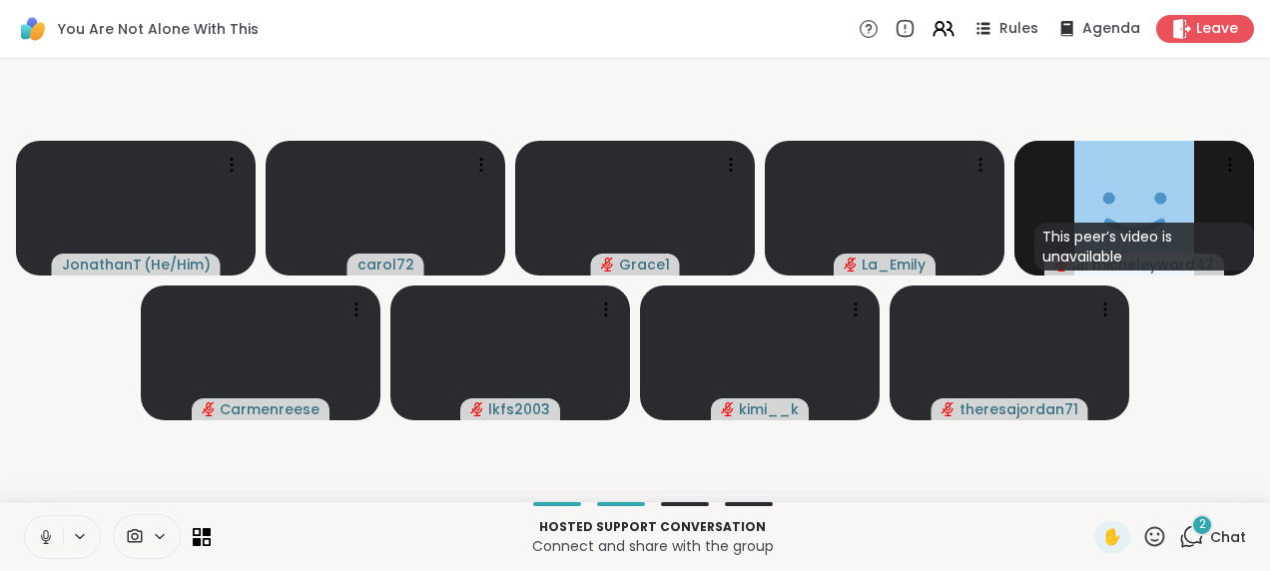
click at [48, 537] on icon at bounding box center [45, 534] width 5 height 9
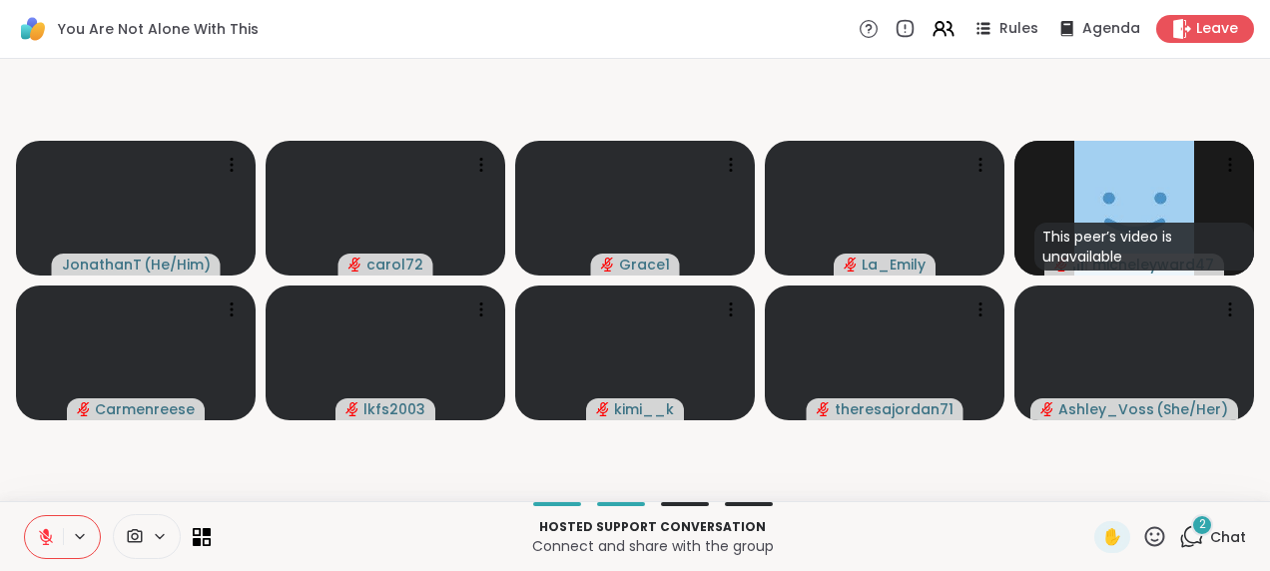
click at [52, 523] on button at bounding box center [44, 537] width 38 height 42
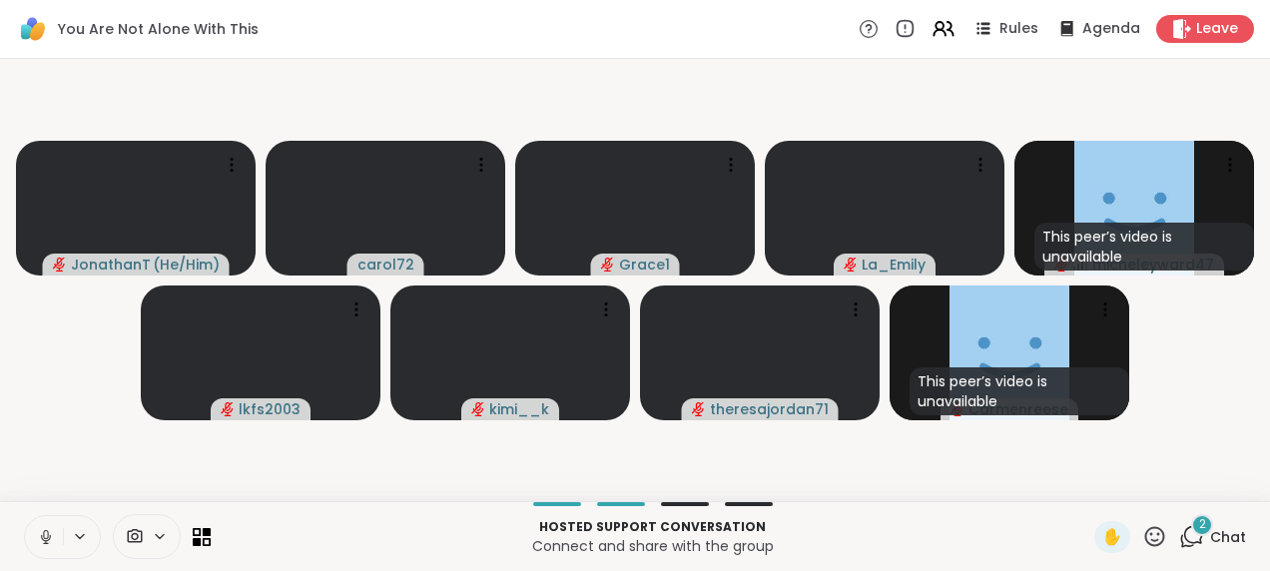
click at [44, 538] on icon at bounding box center [45, 534] width 5 height 9
click at [1191, 529] on div "2" at bounding box center [1202, 525] width 22 height 22
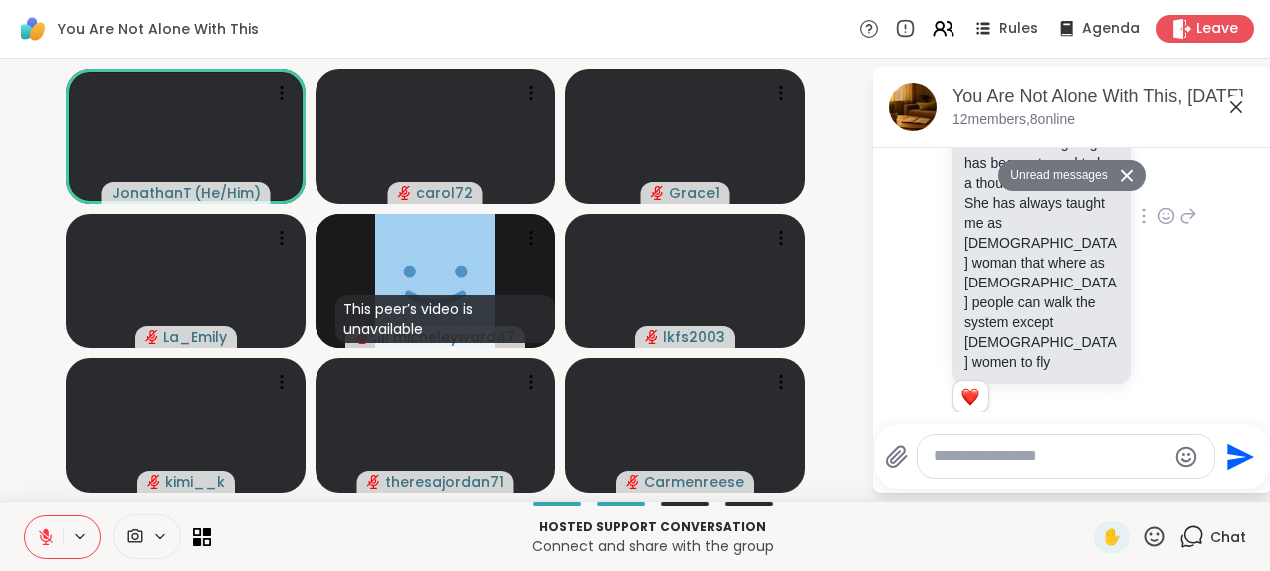
scroll to position [4302, 0]
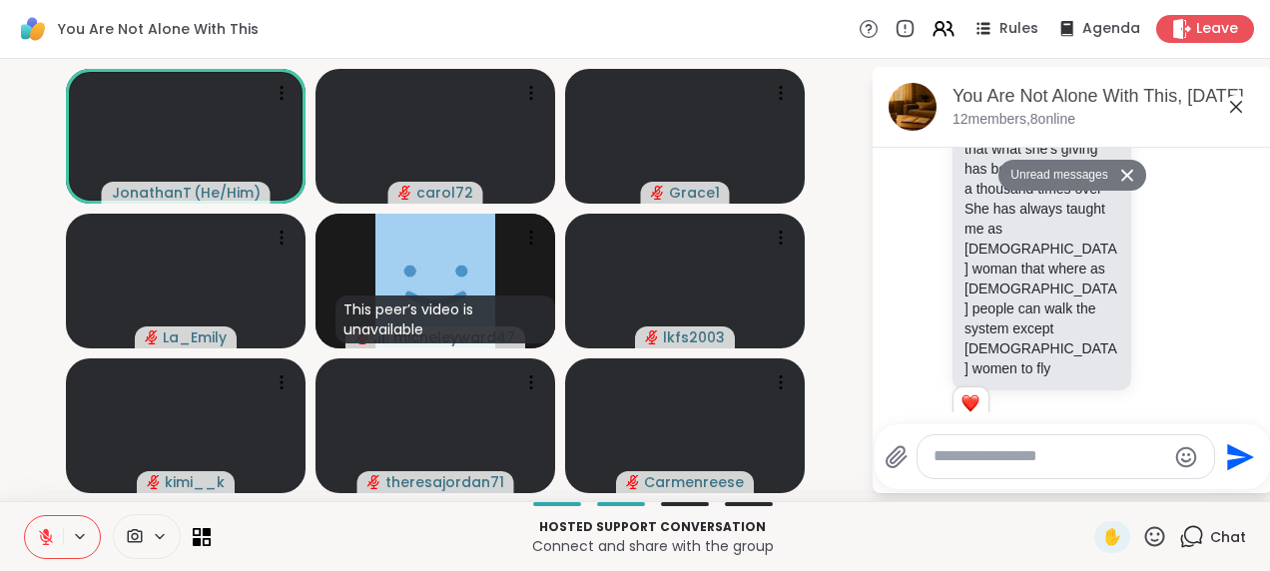
click at [1124, 170] on button at bounding box center [1130, 175] width 32 height 29
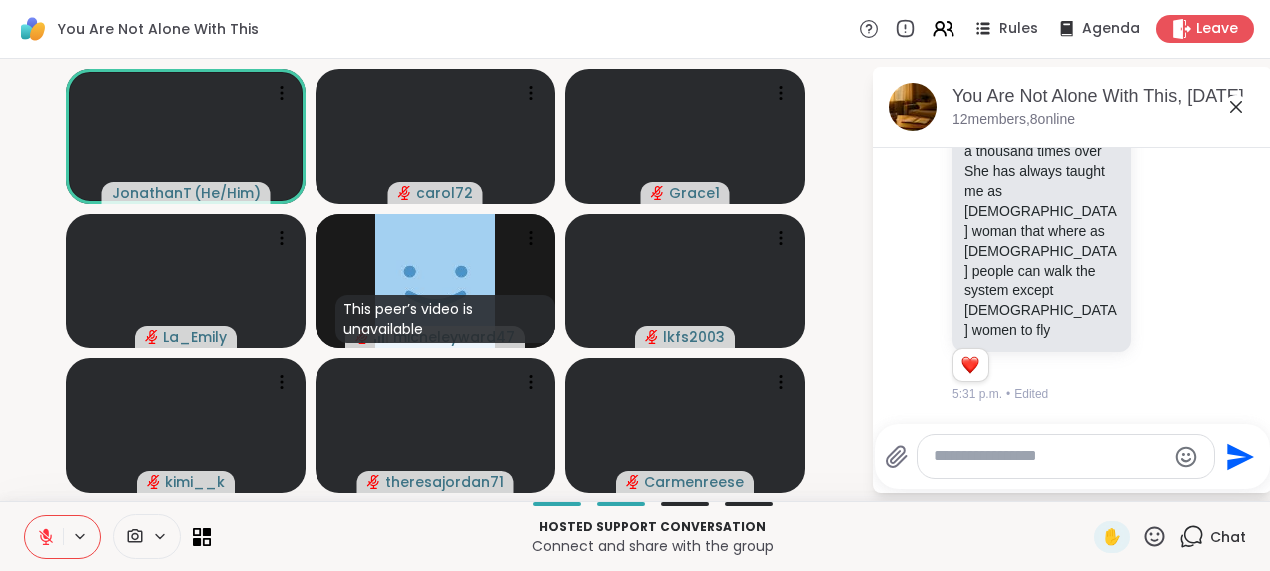
scroll to position [4254, 0]
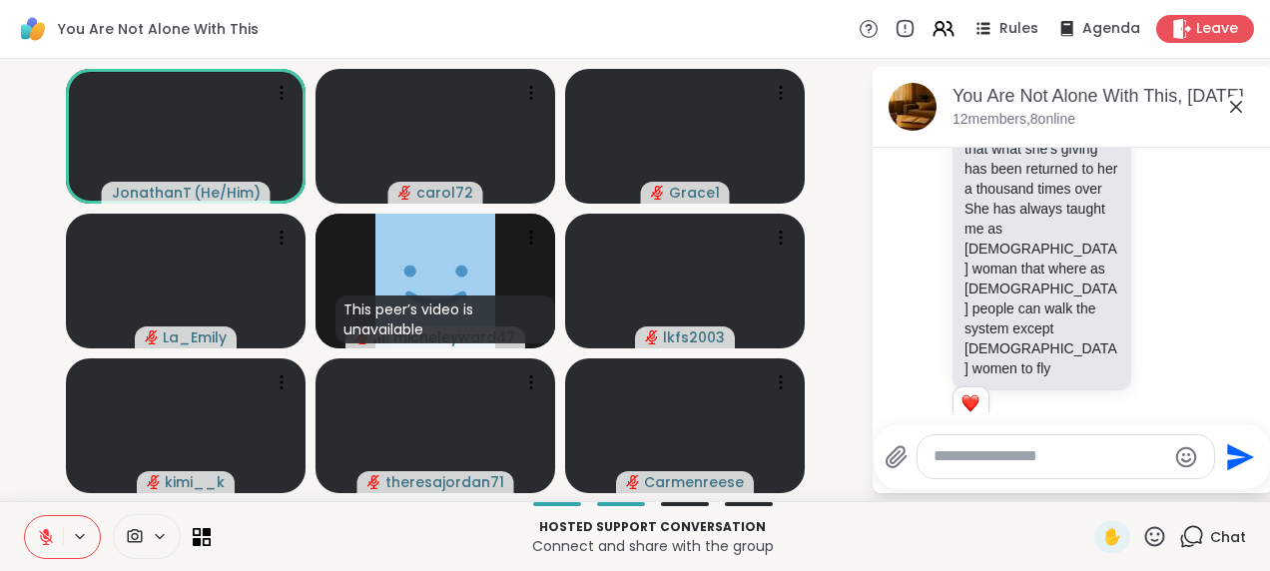
click at [44, 540] on icon at bounding box center [46, 537] width 18 height 18
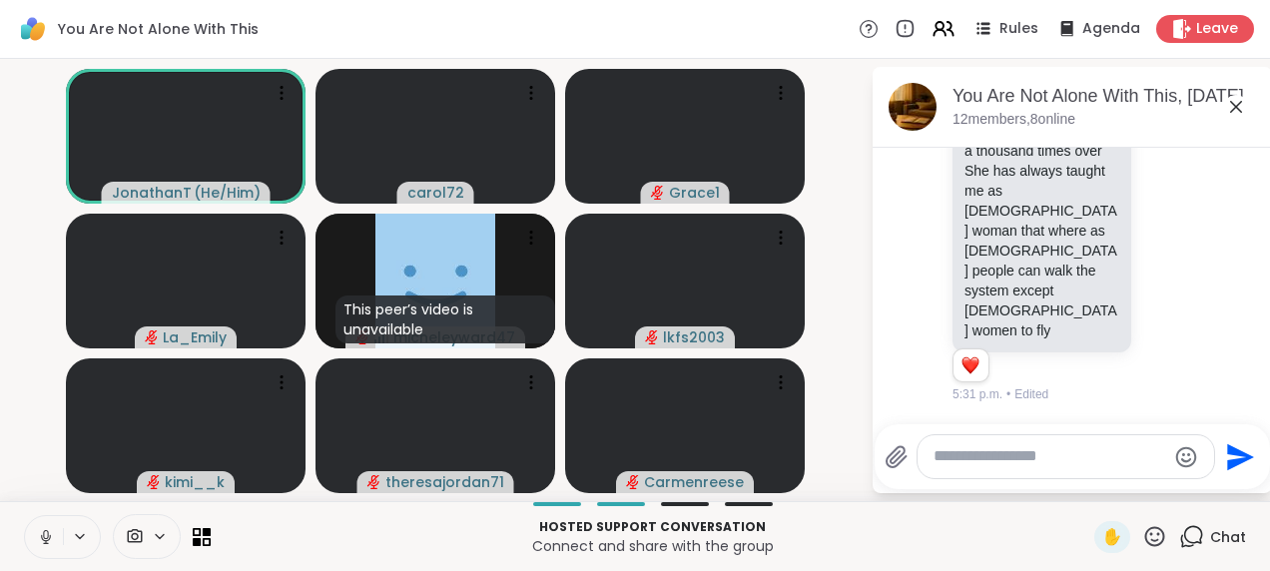
click at [45, 533] on icon at bounding box center [46, 537] width 18 height 18
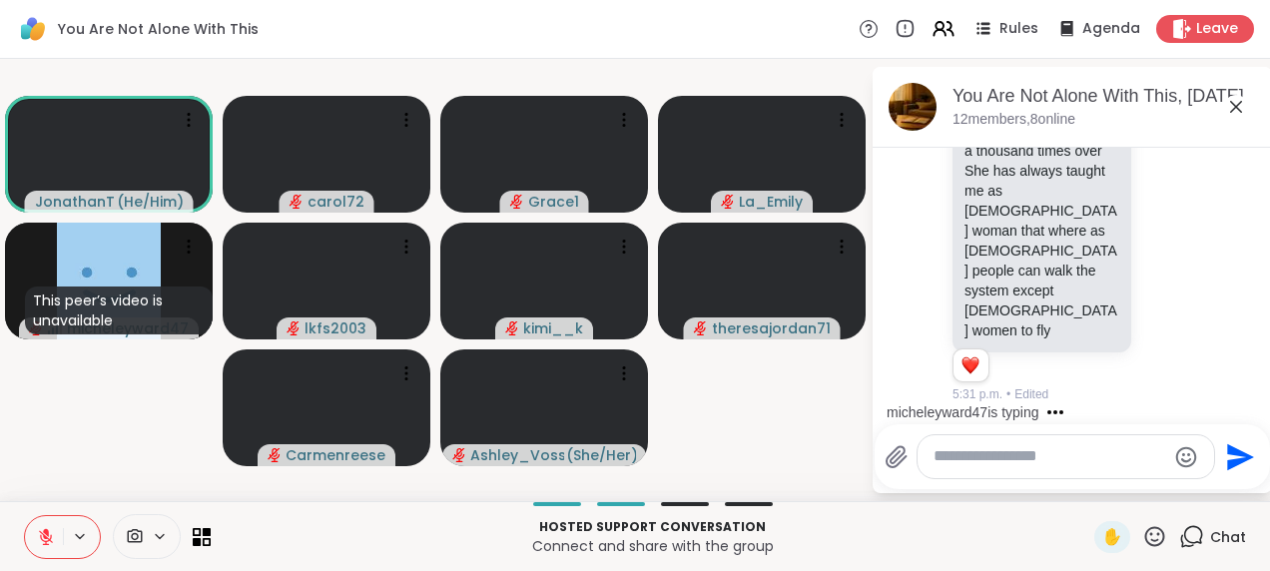
click at [45, 533] on icon at bounding box center [46, 532] width 6 height 8
click at [45, 533] on icon at bounding box center [46, 536] width 11 height 17
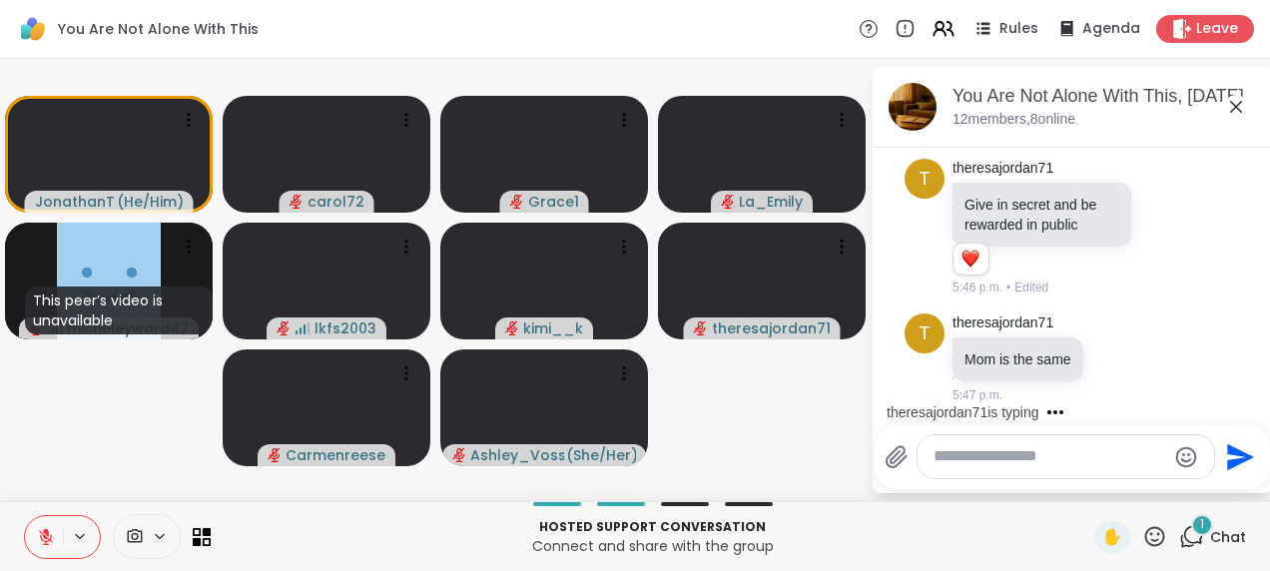
scroll to position [5676, 0]
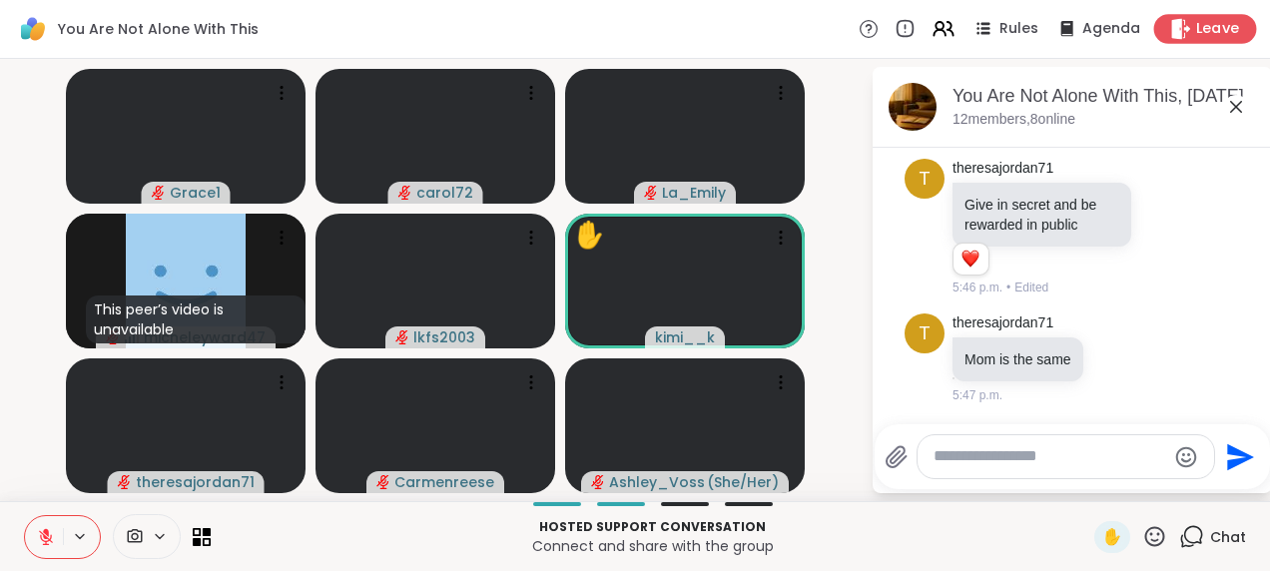
click at [1196, 19] on span "Leave" at bounding box center [1218, 29] width 44 height 21
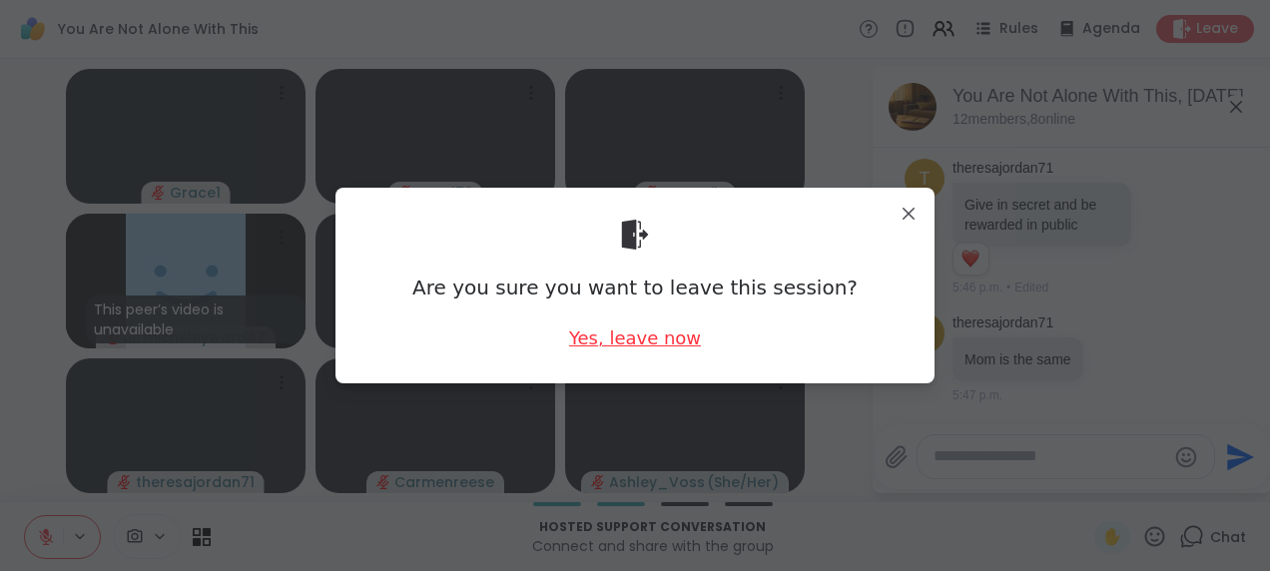
click at [645, 341] on div "Yes, leave now" at bounding box center [635, 337] width 132 height 25
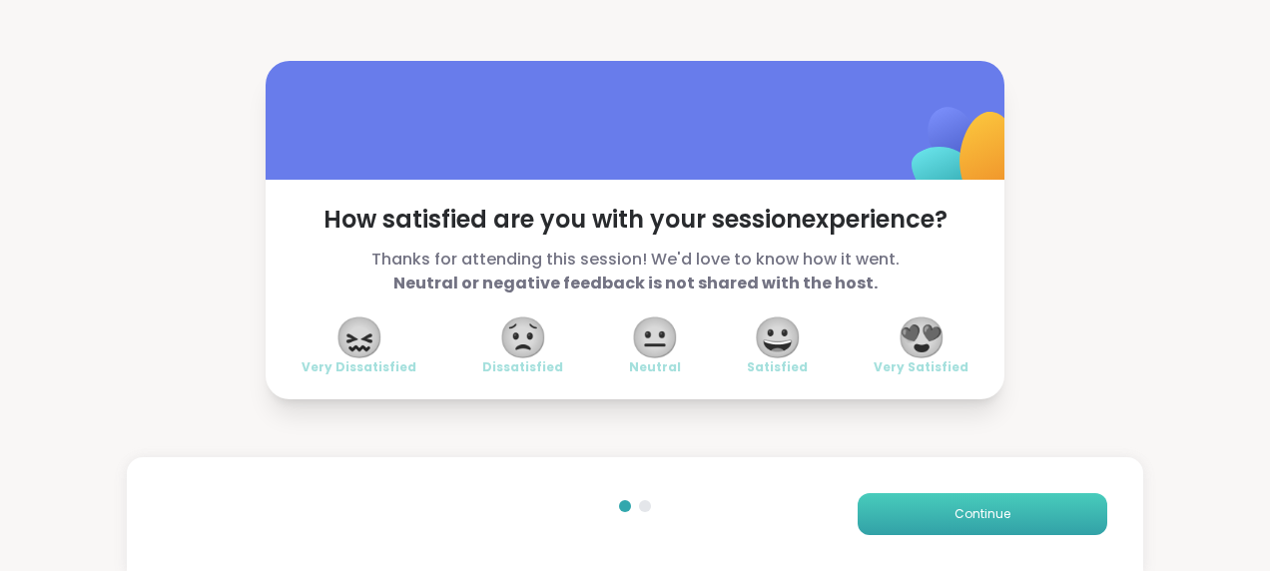
click at [900, 529] on button "Continue" at bounding box center [982, 514] width 250 height 42
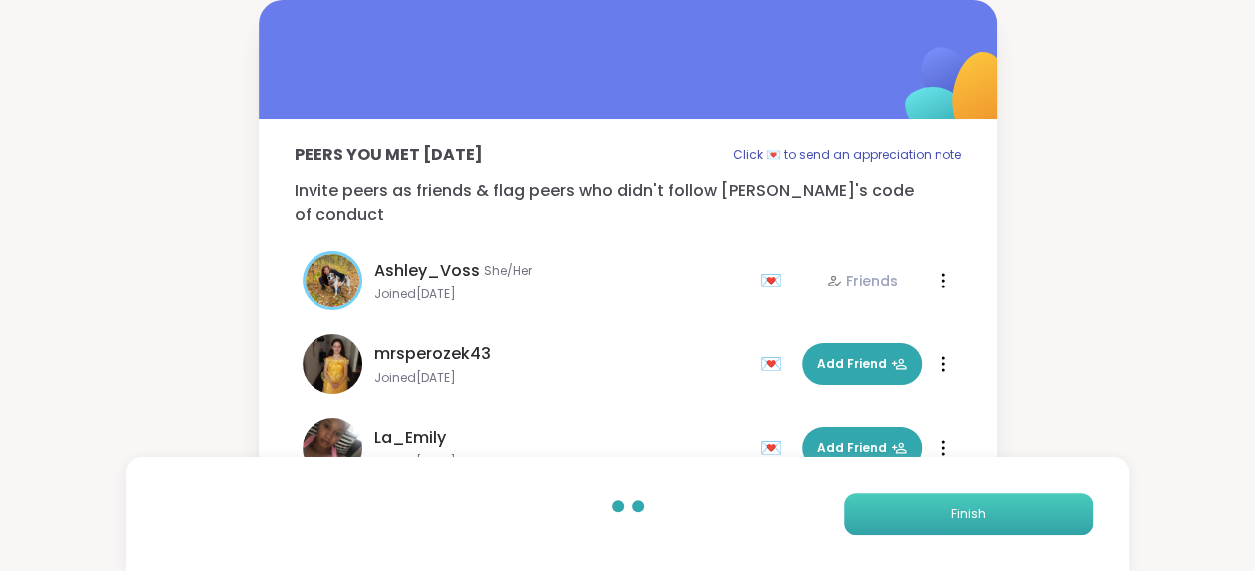
click at [903, 522] on button "Finish" at bounding box center [968, 514] width 250 height 42
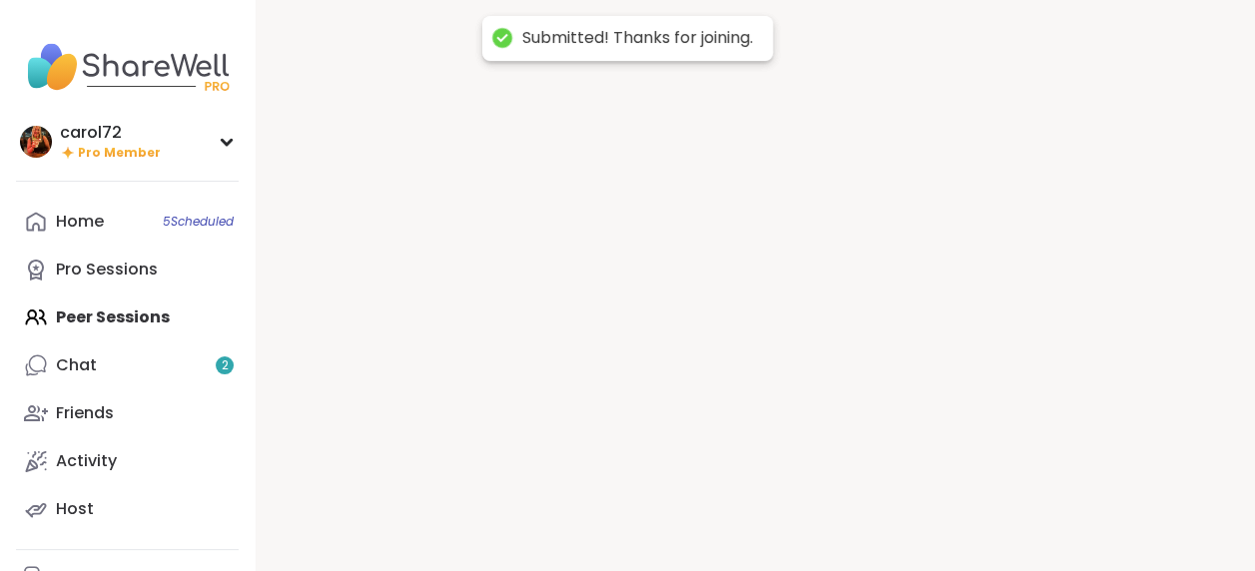
click at [903, 523] on div at bounding box center [754, 285] width 999 height 571
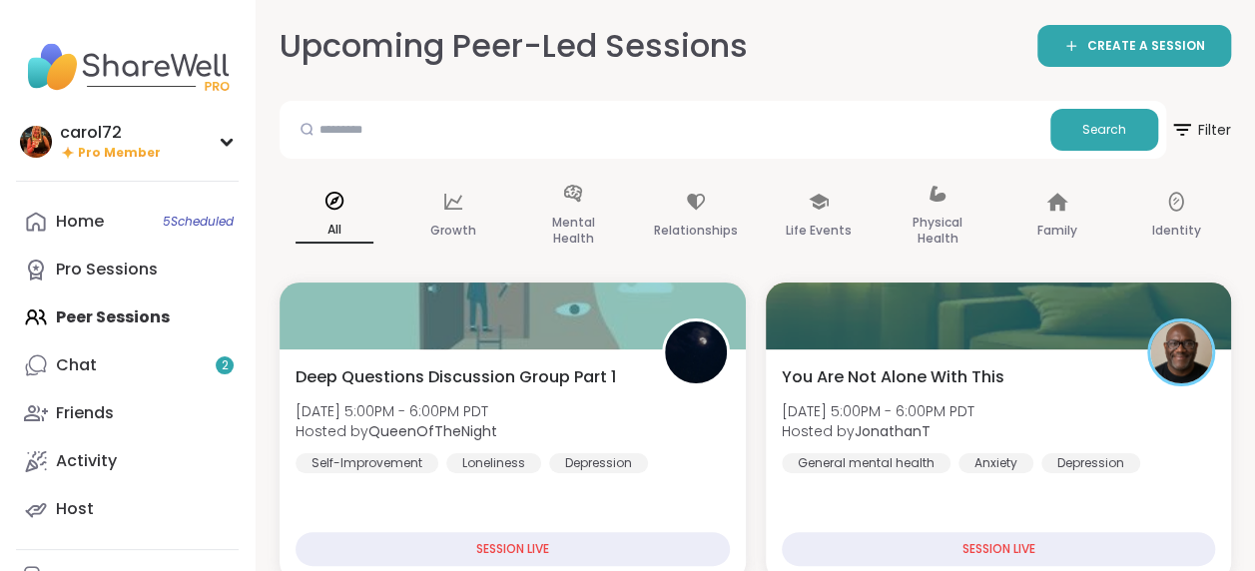
click at [115, 310] on div "Home 5 Scheduled Pro Sessions Peer Sessions Chat 2 Friends Activity Host" at bounding box center [127, 365] width 223 height 335
click at [120, 319] on div "Home 5 Scheduled Pro Sessions Peer Sessions Chat 1 Friends Activity Host" at bounding box center [127, 365] width 223 height 335
click at [124, 311] on div "Home 5 Scheduled Pro Sessions Peer Sessions Chat 1 Friends Activity Host" at bounding box center [127, 365] width 223 height 335
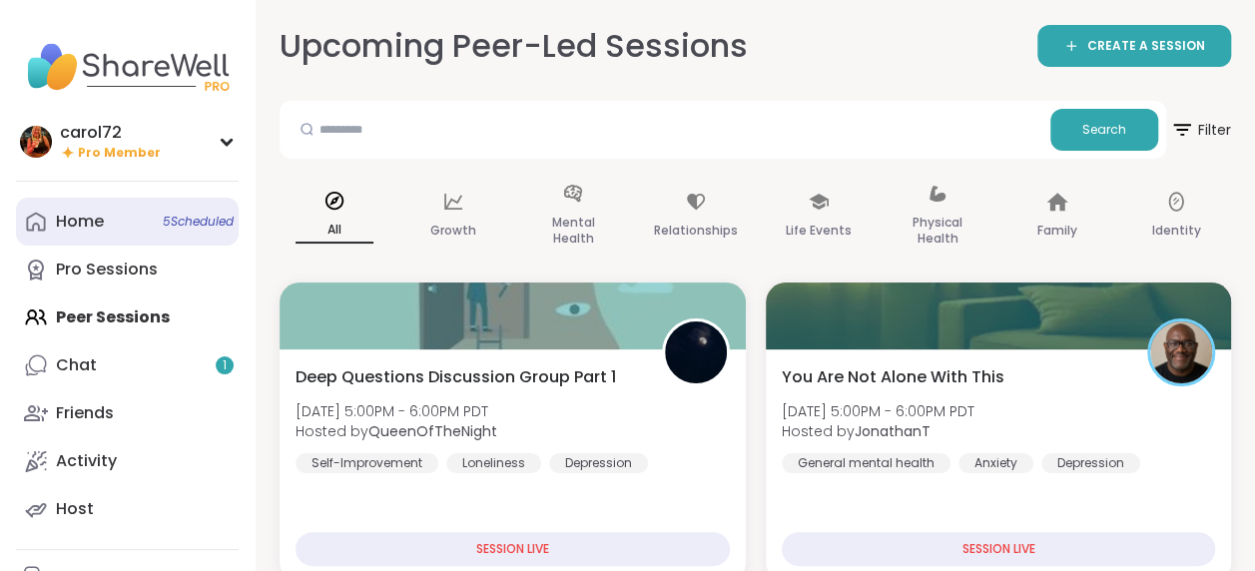
click at [70, 218] on div "Home 5 Scheduled" at bounding box center [80, 222] width 48 height 22
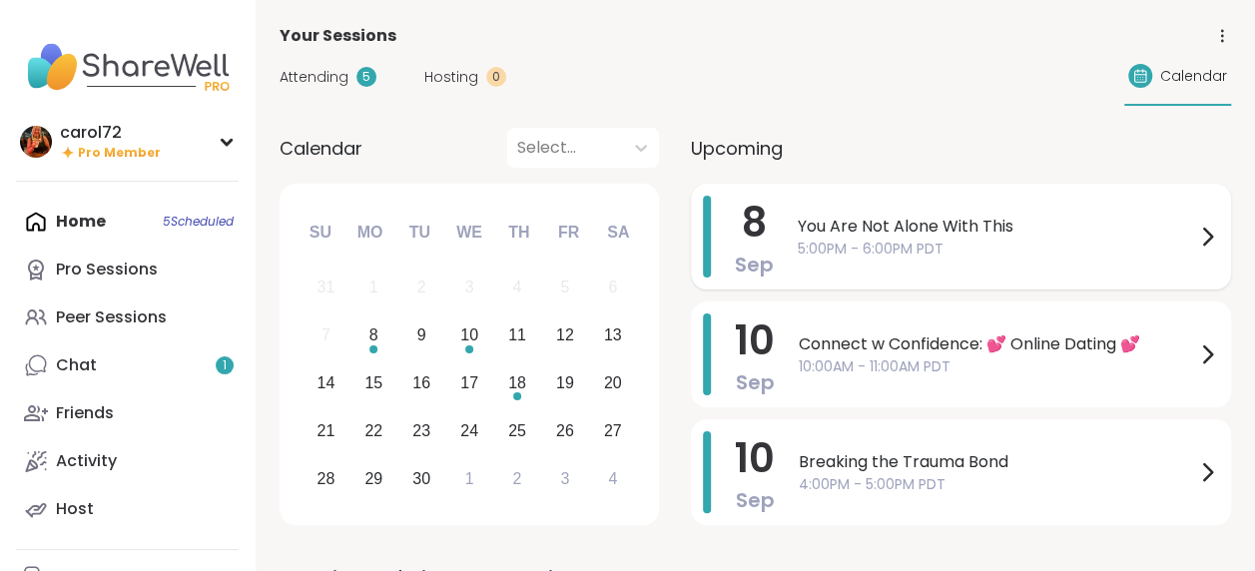
click at [1106, 246] on span "5:00PM - 6:00PM PDT" at bounding box center [995, 249] width 397 height 21
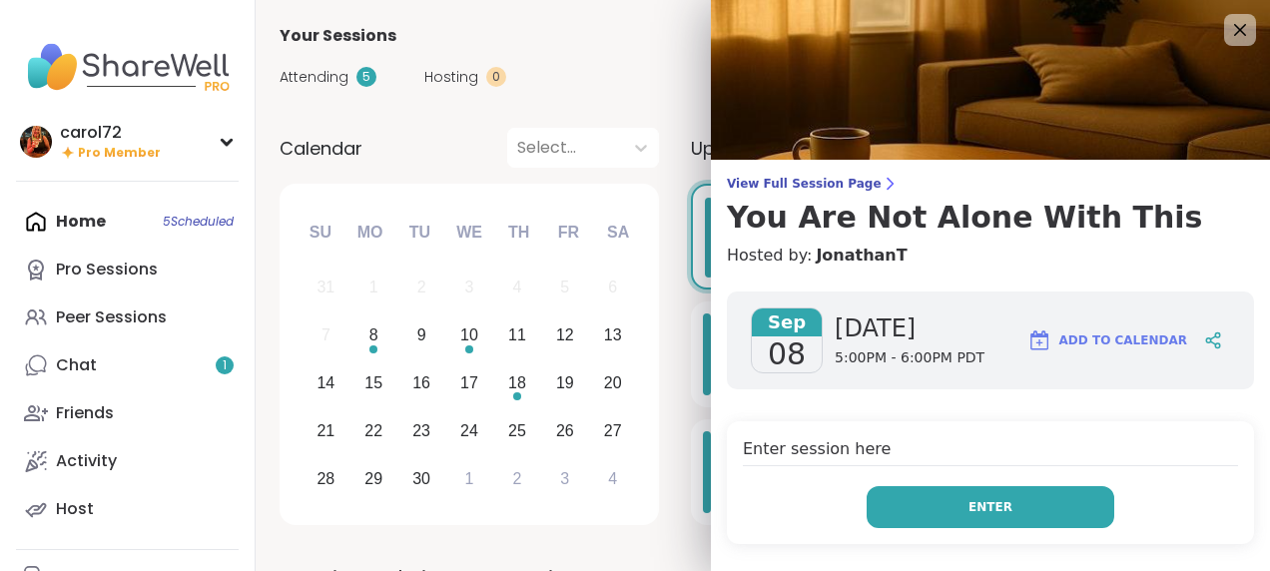
click at [988, 500] on button "Enter" at bounding box center [990, 507] width 248 height 42
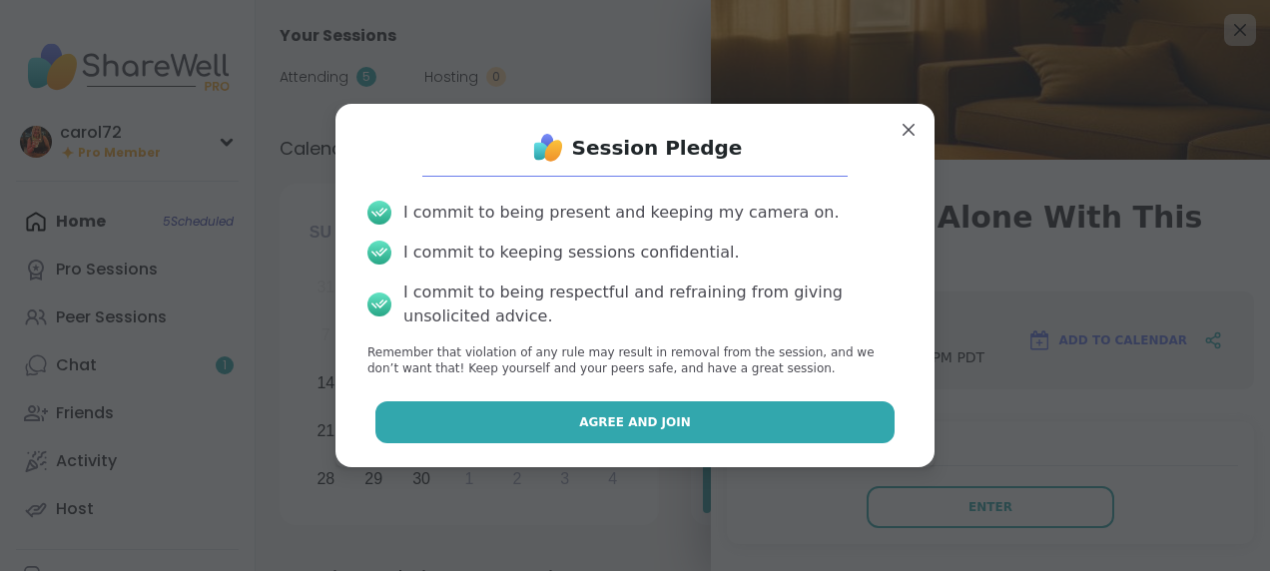
click at [763, 409] on button "Agree and Join" at bounding box center [635, 422] width 520 height 42
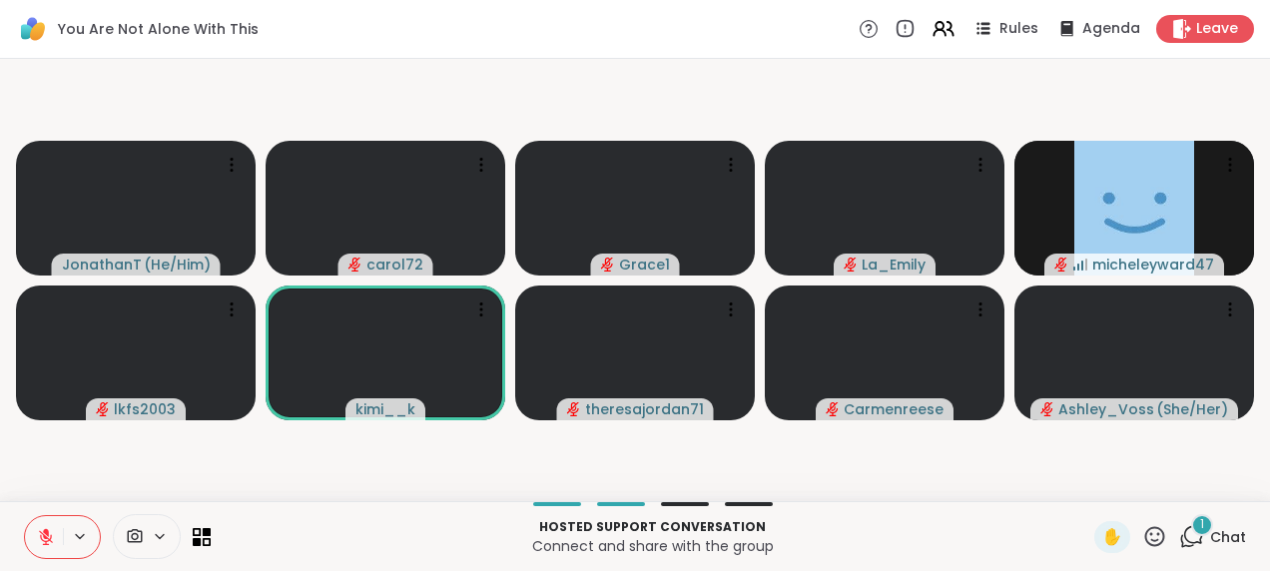
click at [1190, 538] on div "1 Chat" at bounding box center [1212, 537] width 67 height 32
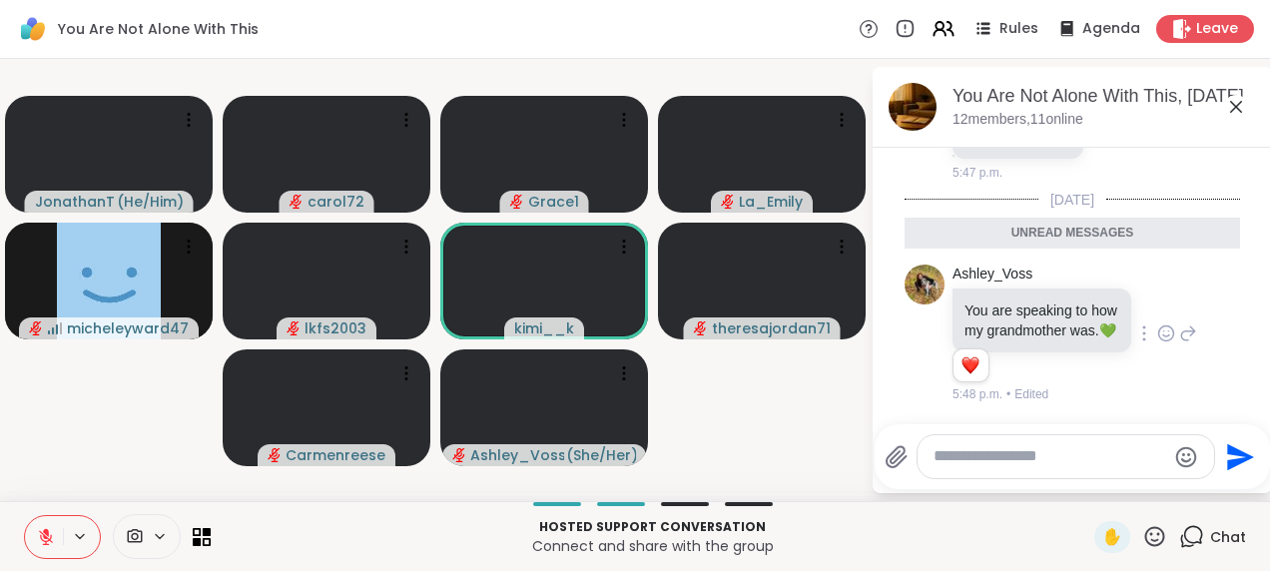
scroll to position [5698, 0]
click at [1236, 110] on icon at bounding box center [1236, 107] width 24 height 24
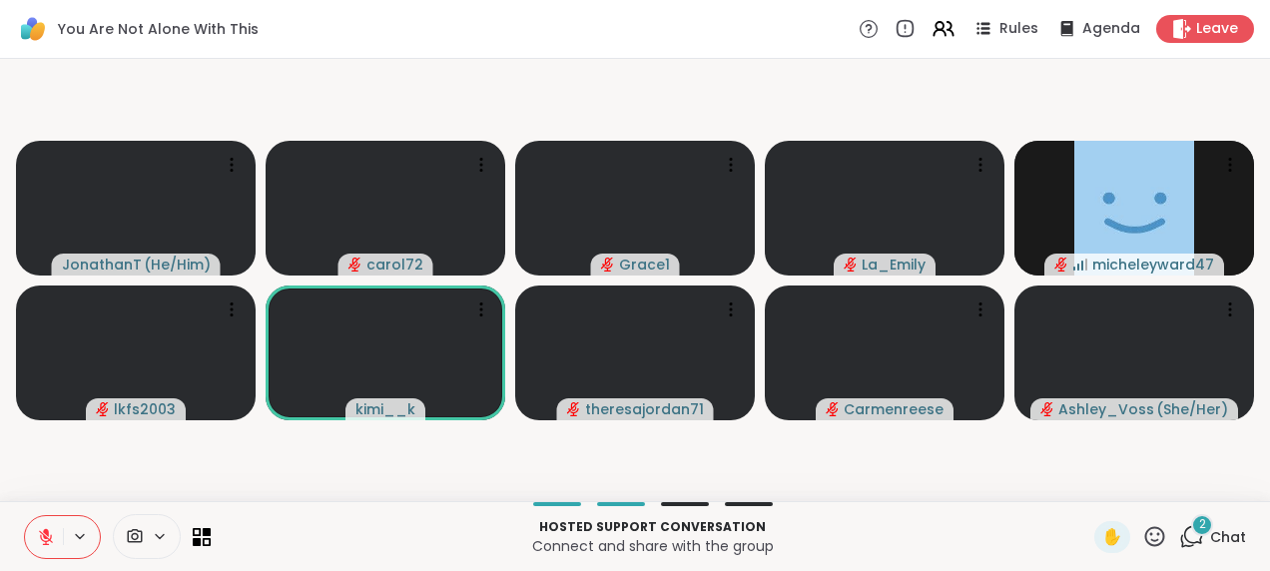
click at [1184, 536] on icon at bounding box center [1191, 536] width 25 height 25
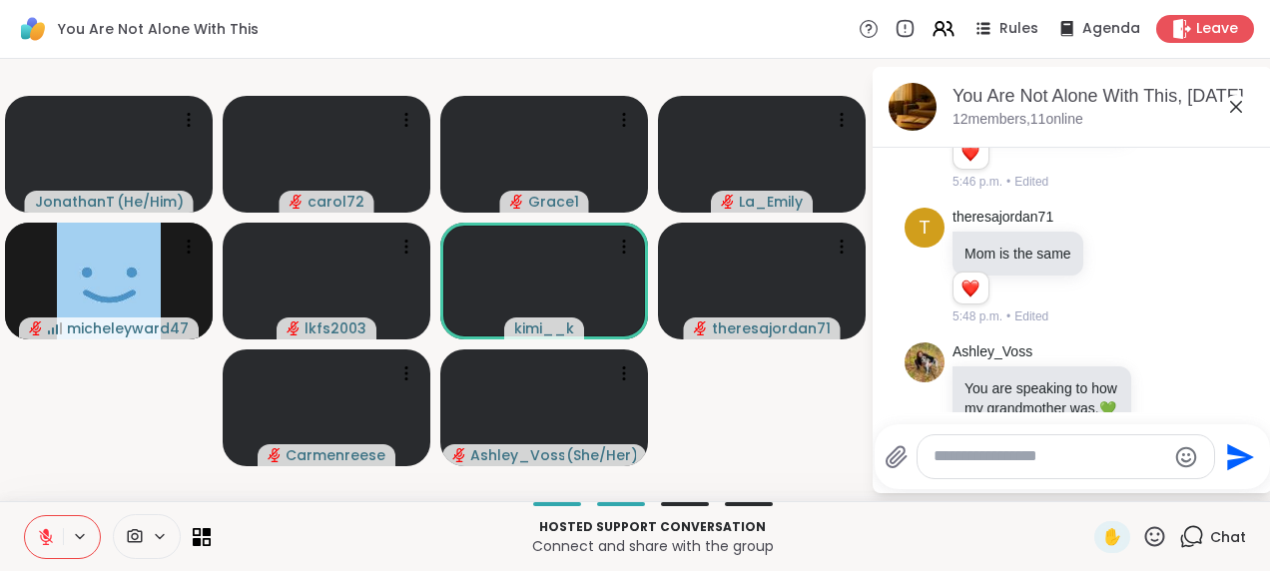
scroll to position [5479, 0]
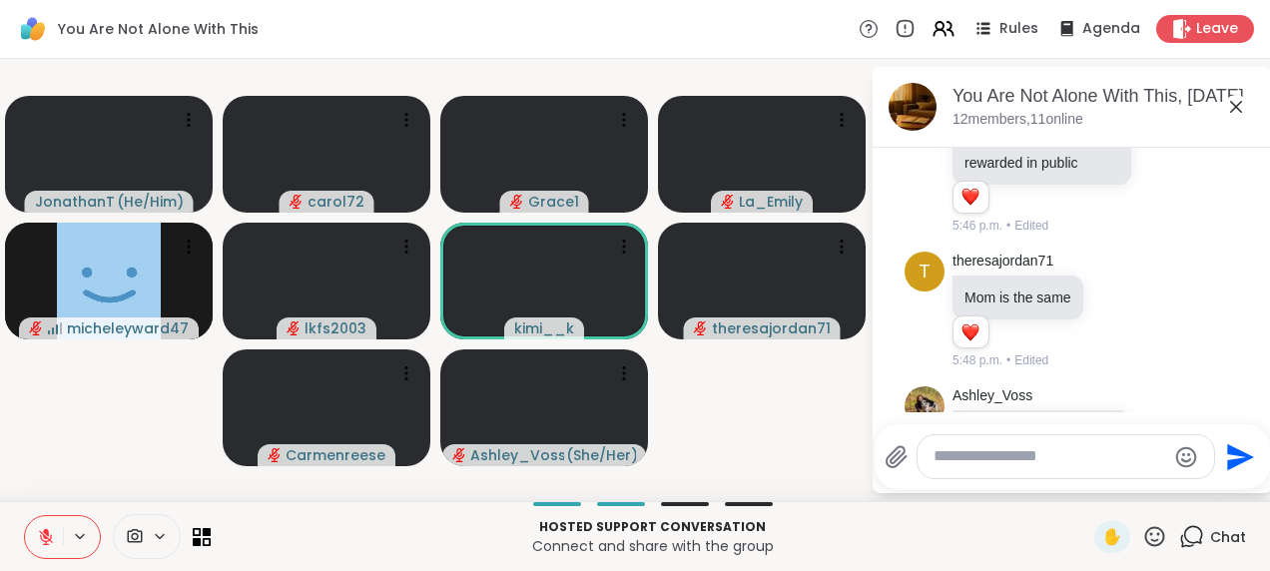
click at [1231, 103] on icon at bounding box center [1236, 107] width 24 height 24
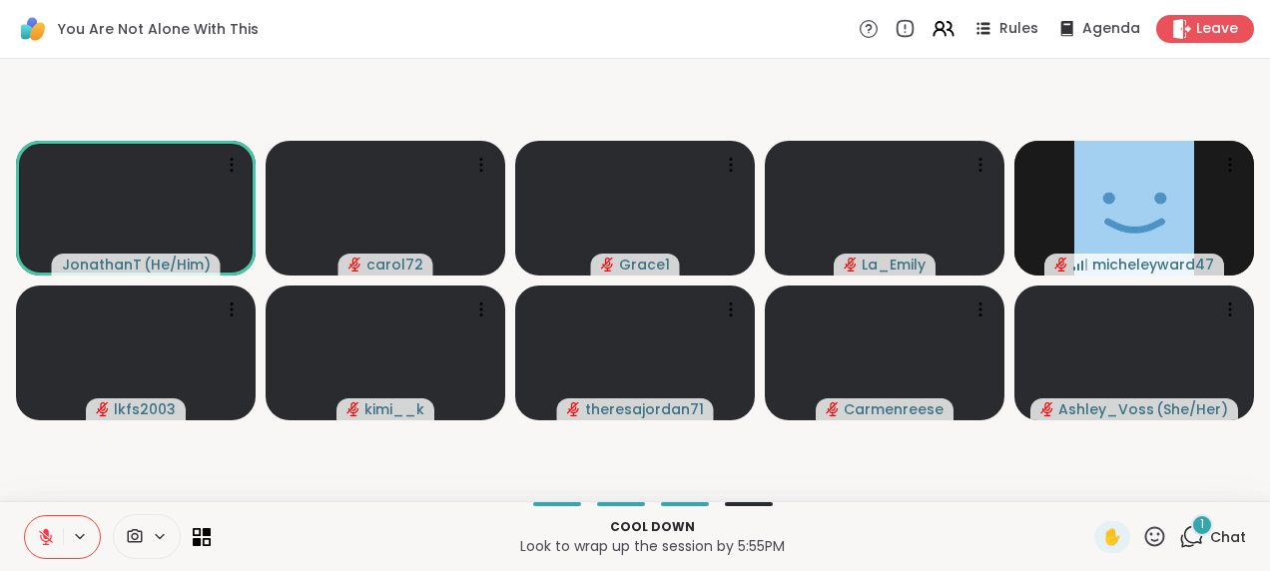
click at [1184, 539] on icon at bounding box center [1191, 536] width 25 height 25
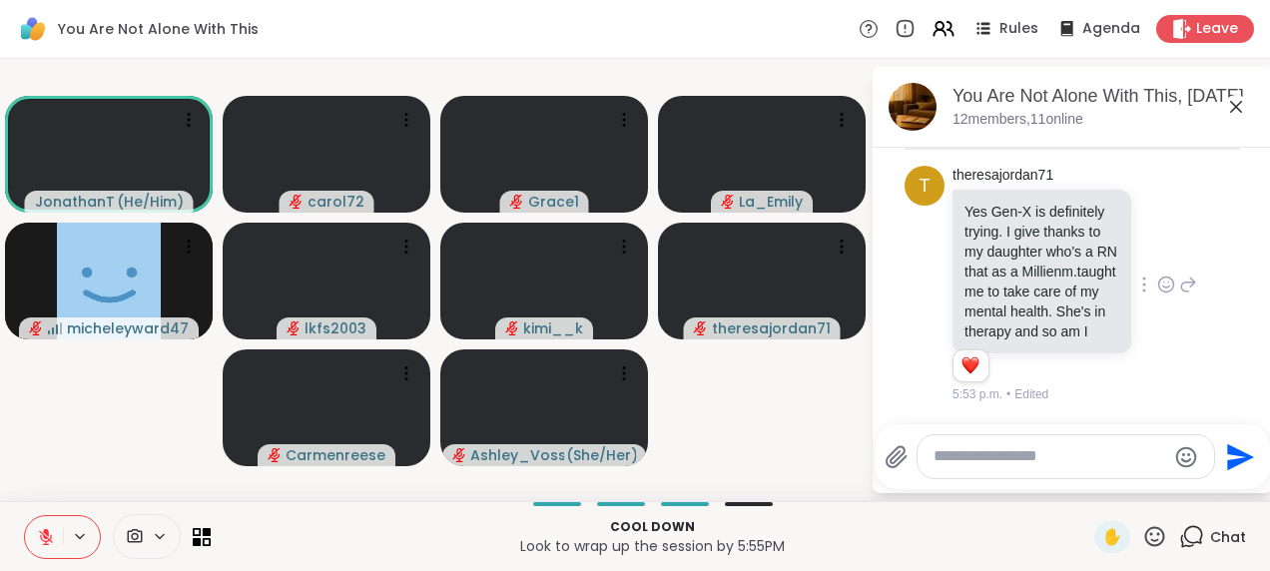
scroll to position [6591, 0]
click at [1233, 102] on icon at bounding box center [1236, 107] width 24 height 24
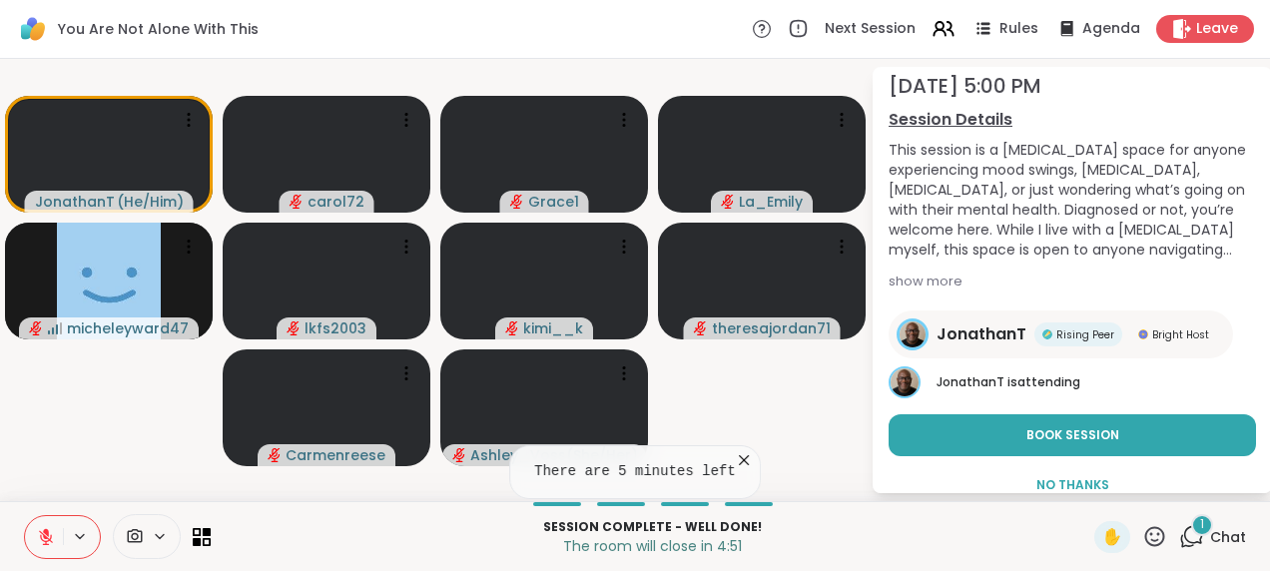
scroll to position [127, 0]
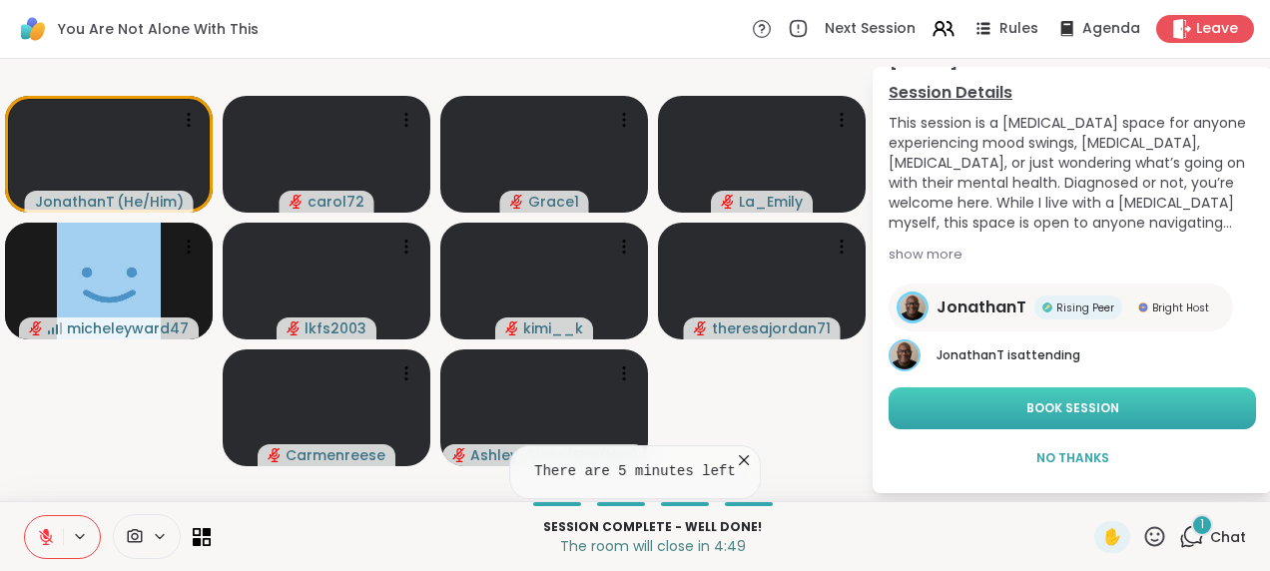
click at [1084, 414] on span "Book Session" at bounding box center [1072, 408] width 93 height 18
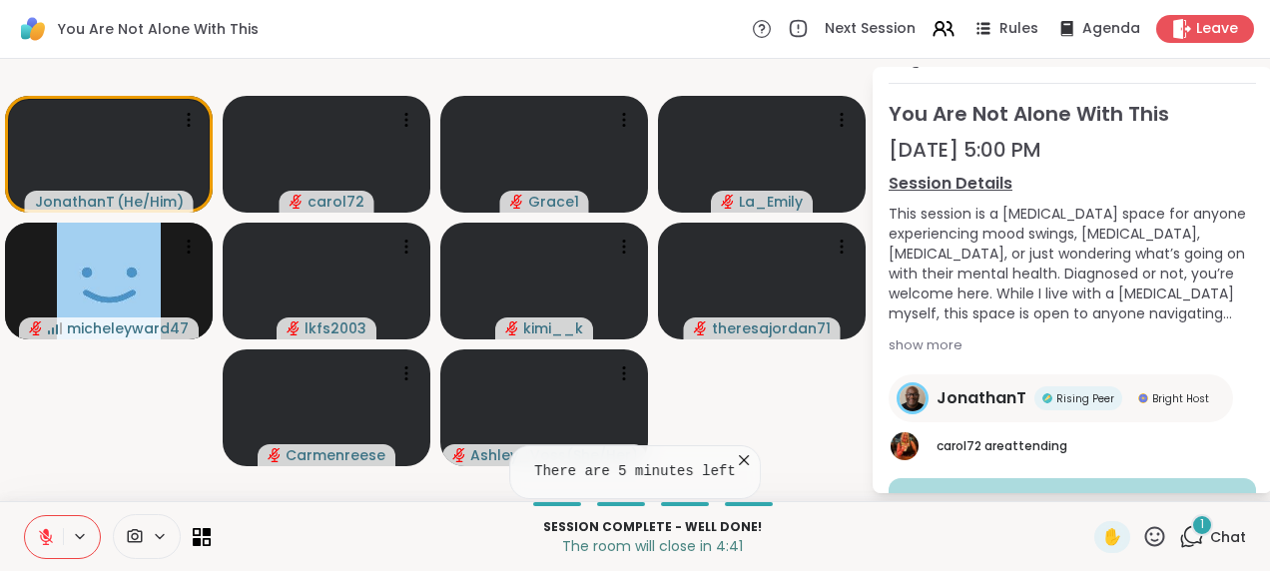
scroll to position [0, 0]
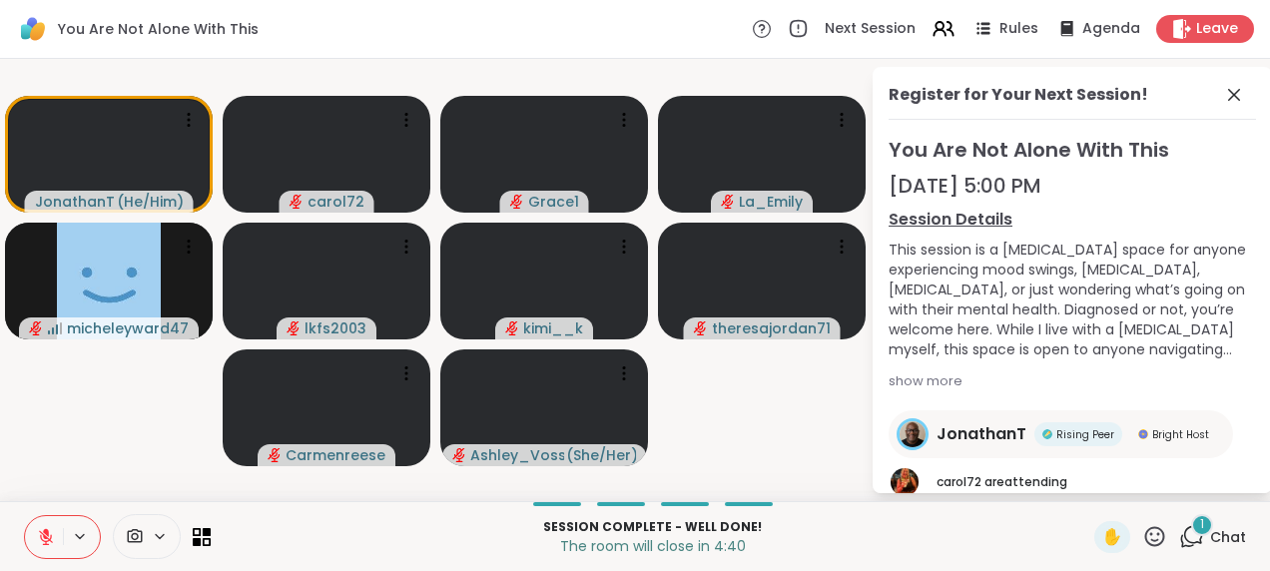
click at [1179, 525] on icon at bounding box center [1191, 536] width 25 height 25
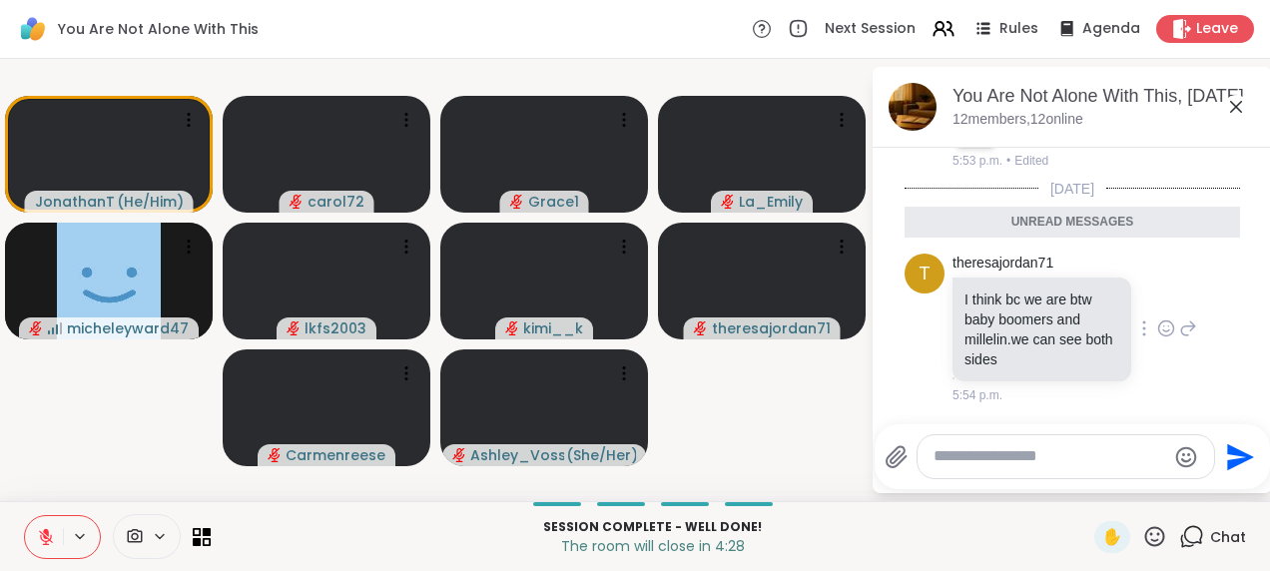
scroll to position [6058, 0]
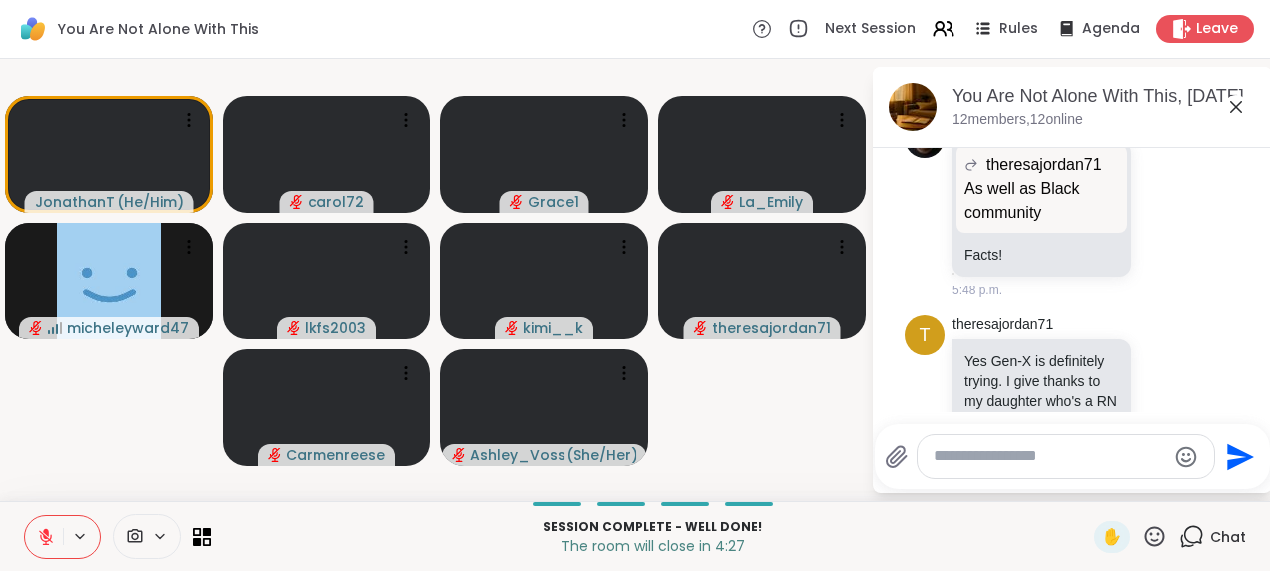
click at [1235, 114] on icon at bounding box center [1236, 107] width 24 height 24
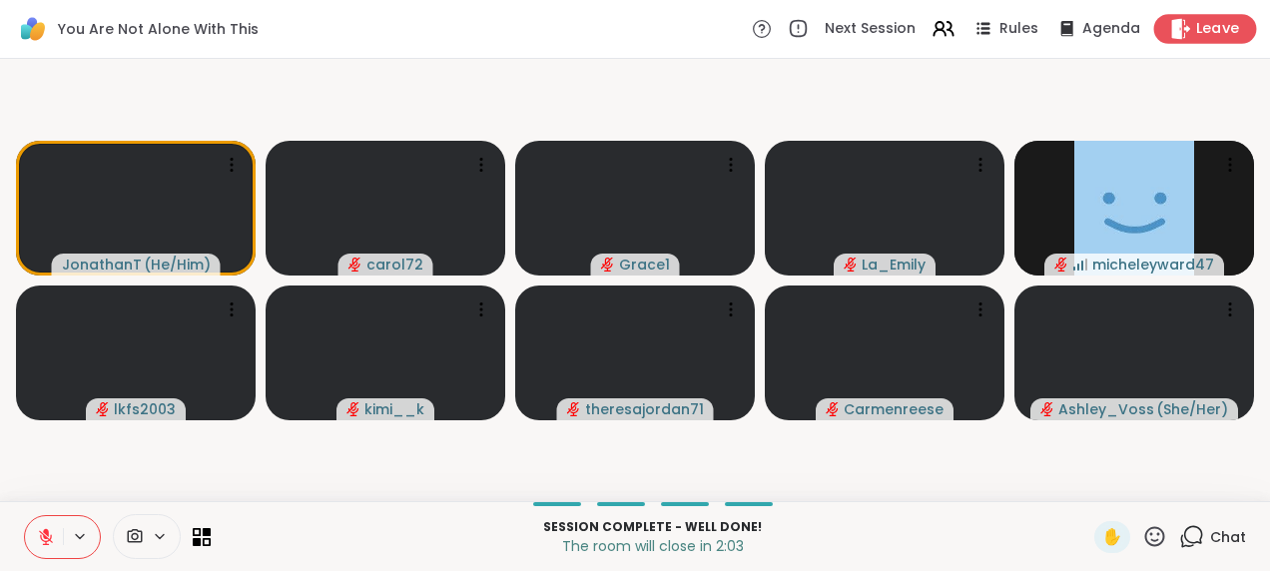
click at [1200, 21] on span "Leave" at bounding box center [1218, 29] width 44 height 21
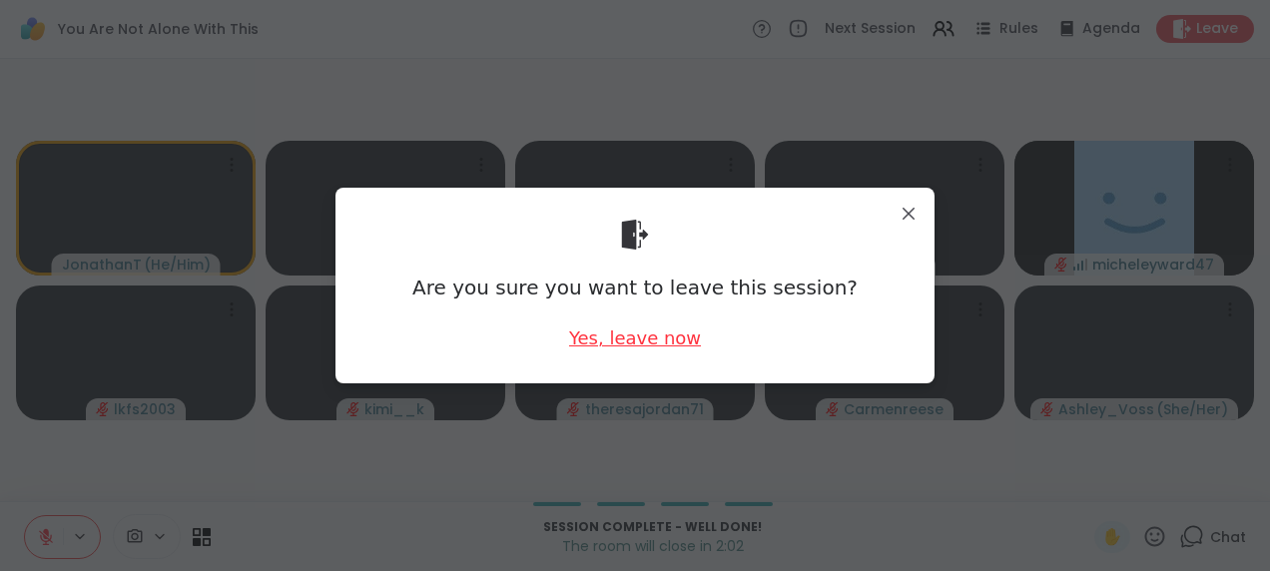
click at [601, 335] on div "Yes, leave now" at bounding box center [635, 337] width 132 height 25
